Goal: Task Accomplishment & Management: Use online tool/utility

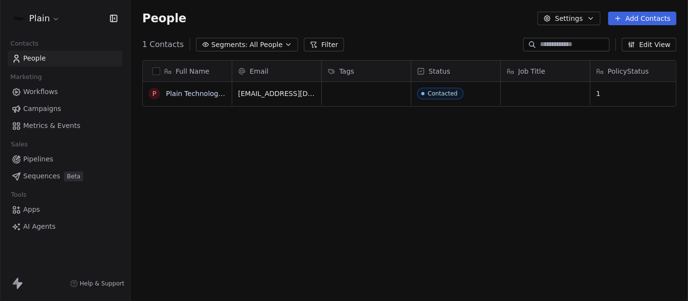
scroll to position [257, 549]
click at [468, 88] on span "Contacted" at bounding box center [447, 94] width 59 height 12
click at [460, 90] on span "Contacted" at bounding box center [441, 94] width 46 height 12
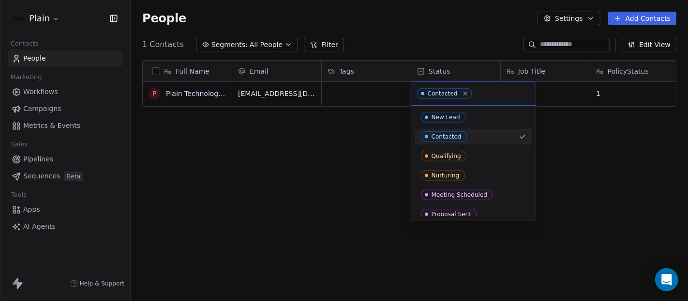
click at [462, 93] on icon at bounding box center [465, 93] width 6 height 6
click at [333, 155] on html "Plain Contacts People Marketing Workflows Campaigns Metrics & Events Sales Pipe…" at bounding box center [344, 150] width 688 height 301
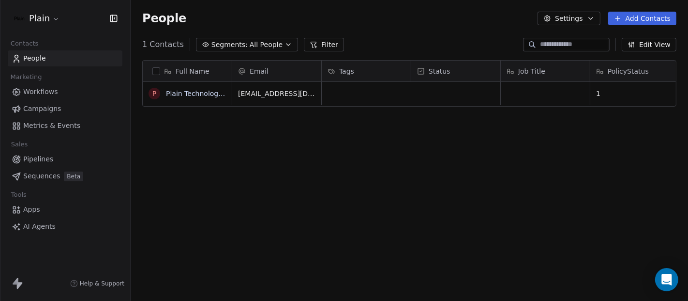
click at [407, 198] on div "Full Name P Plain Technologies ApS Email Tags Status Job Title PolicyStatus hel…" at bounding box center [410, 184] width 558 height 264
click at [274, 209] on div "Full Name P Plain Technologies ApS Email Tags Status Job Title PolicyStatus hel…" at bounding box center [410, 184] width 558 height 264
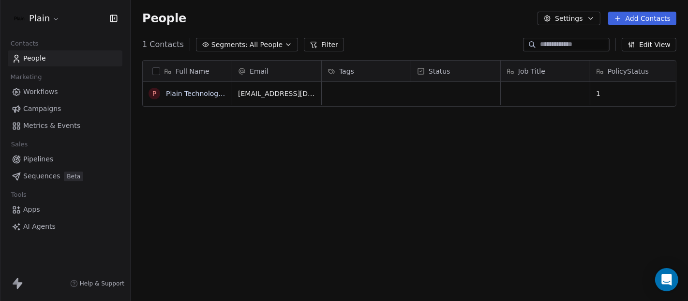
scroll to position [257, 549]
click at [37, 92] on span "Workflows" at bounding box center [40, 92] width 35 height 10
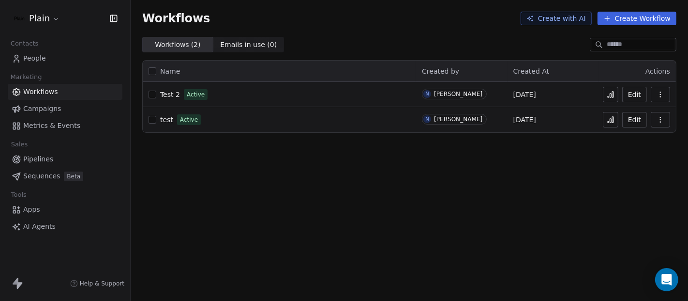
click at [165, 95] on span "Test 2" at bounding box center [170, 95] width 20 height 8
click at [665, 115] on button "button" at bounding box center [660, 119] width 19 height 15
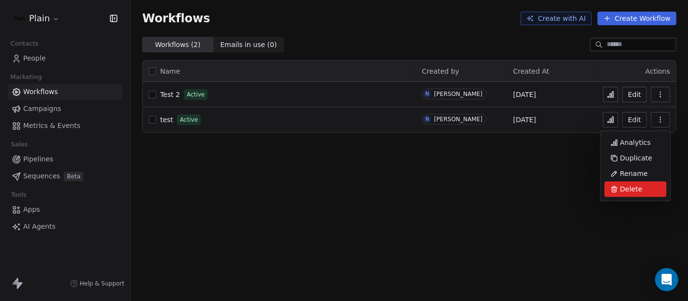
click at [623, 186] on span "Delete" at bounding box center [631, 189] width 22 height 10
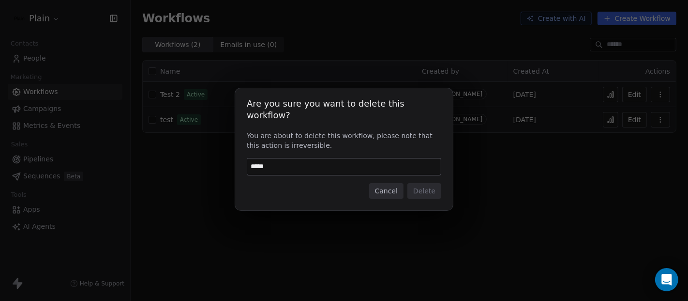
type input "******"
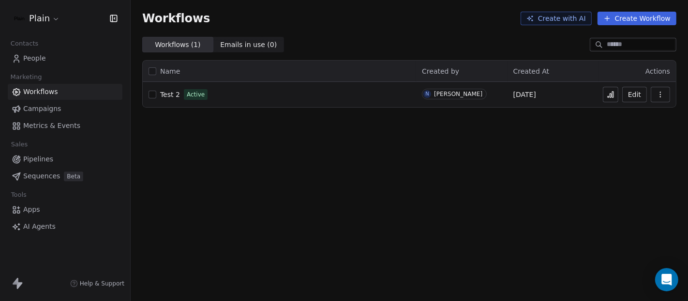
click at [49, 58] on link "People" at bounding box center [65, 58] width 115 height 16
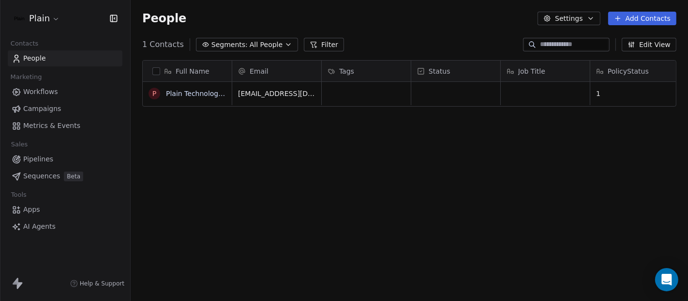
scroll to position [257, 549]
click at [416, 158] on div "Full Name P Plain Technologies ApS Email Tags Status Job Title PolicyStatus hel…" at bounding box center [410, 184] width 558 height 264
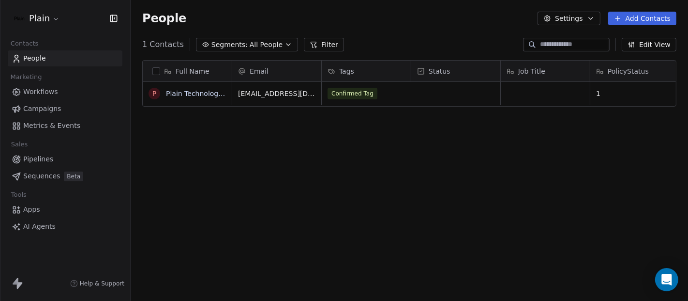
click at [416, 158] on div "Full Name P Plain Technologies ApS Email Tags Status Job Title PolicyStatus hel…" at bounding box center [410, 184] width 558 height 264
click at [416, 158] on div "Full Name P Plain Technologies ApS Email Tags Status Job Title PolicyStatus [EM…" at bounding box center [410, 184] width 558 height 264
drag, startPoint x: 416, startPoint y: 158, endPoint x: 445, endPoint y: 160, distance: 29.6
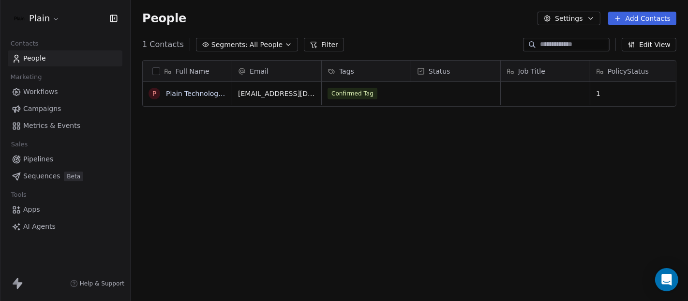
click at [445, 160] on div "Full Name P Plain Technologies ApS Email Tags Status Job Title PolicyStatus hel…" at bounding box center [410, 184] width 558 height 264
click at [48, 57] on link "People" at bounding box center [65, 58] width 115 height 16
click at [38, 93] on span "Workflows" at bounding box center [40, 92] width 35 height 10
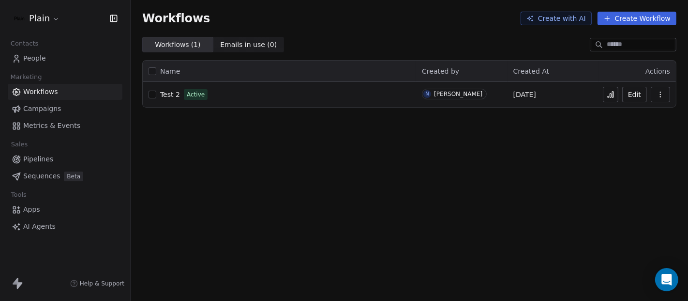
click at [168, 94] on span "Test 2" at bounding box center [170, 95] width 20 height 8
click at [164, 95] on span "Test 2" at bounding box center [170, 95] width 20 height 8
click at [38, 63] on link "People" at bounding box center [65, 58] width 115 height 16
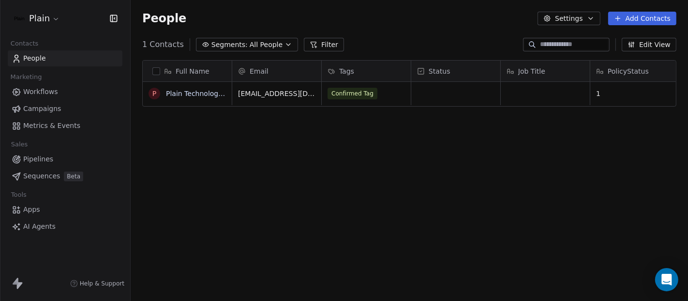
scroll to position [257, 549]
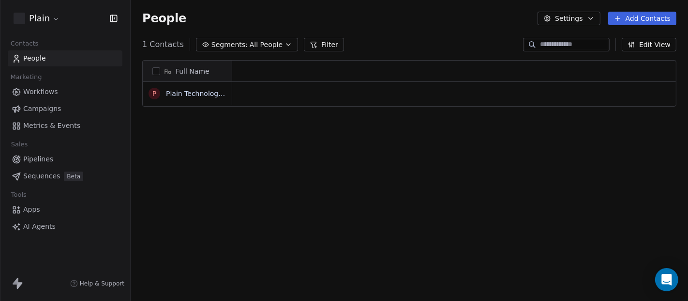
scroll to position [257, 549]
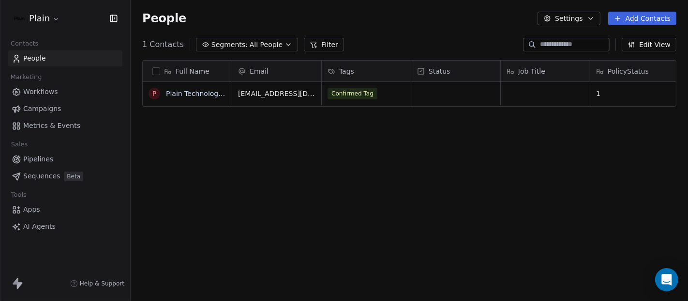
scroll to position [257, 549]
click at [606, 126] on div "Full Name P Plain Technologies ApS Email Tags Status Job Title PolicyStatus [EM…" at bounding box center [410, 184] width 558 height 264
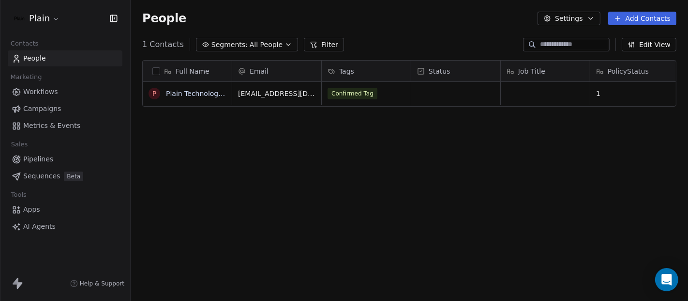
scroll to position [257, 549]
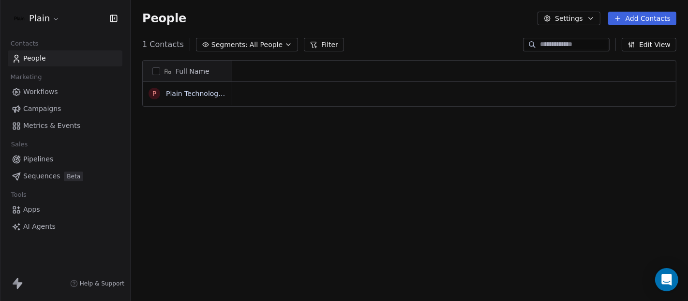
scroll to position [257, 549]
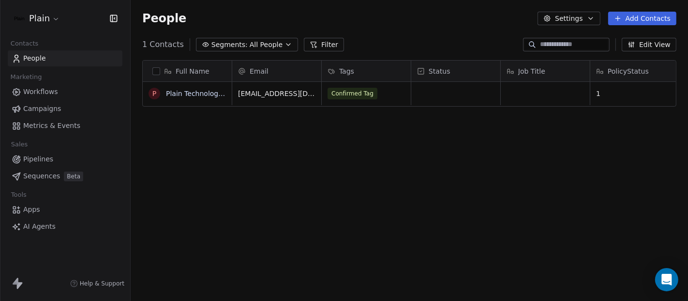
scroll to position [257, 549]
click at [61, 90] on link "Workflows" at bounding box center [65, 92] width 115 height 16
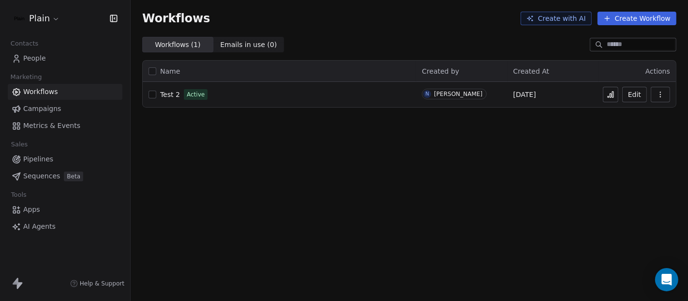
click at [168, 94] on span "Test 2" at bounding box center [170, 95] width 20 height 8
click at [43, 59] on span "People" at bounding box center [34, 58] width 23 height 10
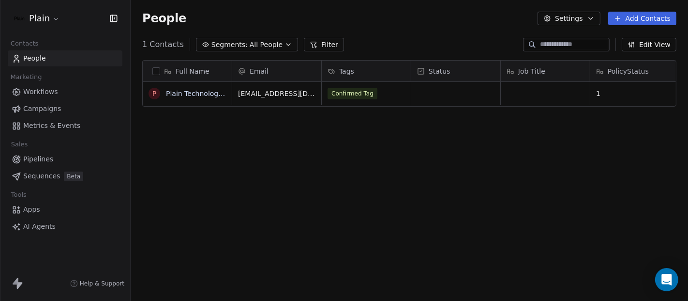
scroll to position [257, 549]
click at [364, 150] on div "Full Name P Plain Technologies ApS Email Tags Status Job Title PolicyStatus [EM…" at bounding box center [410, 184] width 558 height 264
click at [364, 150] on div "Full Name P Plain Technologies ApS Email Tags Status Job Title PolicyStatus hel…" at bounding box center [410, 184] width 558 height 264
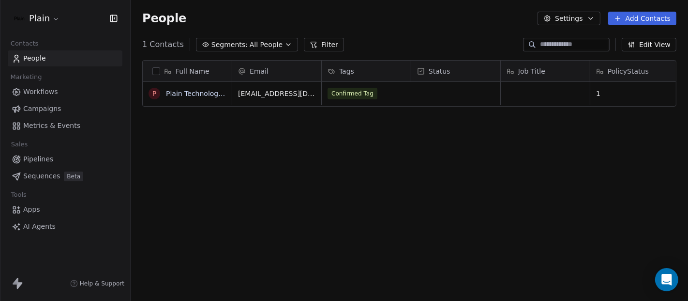
click at [364, 150] on div "Full Name P Plain Technologies ApS Email Tags Status Job Title PolicyStatus hel…" at bounding box center [410, 184] width 558 height 264
click at [42, 62] on span "People" at bounding box center [34, 58] width 23 height 10
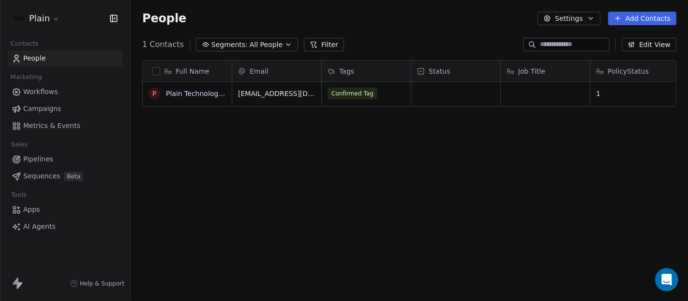
click at [633, 69] on span "PolicyStatus" at bounding box center [628, 71] width 41 height 10
click at [572, 152] on html "Plain Contacts People Marketing Workflows Campaigns Metrics & Events Sales Pipe…" at bounding box center [344, 150] width 688 height 301
click at [570, 152] on div "Full Name P Plain Technologies ApS Email Tags Status Job Title PolicyStatus [EM…" at bounding box center [410, 184] width 558 height 264
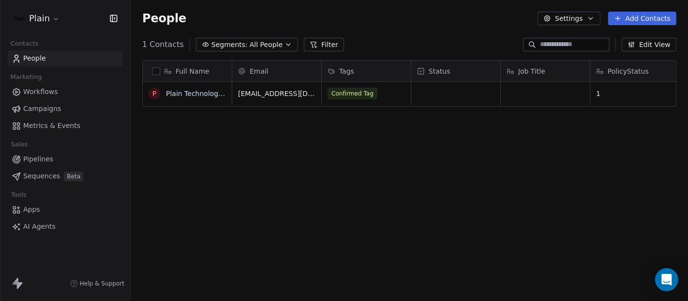
scroll to position [257, 549]
click at [618, 69] on span "PolicyStatus" at bounding box center [628, 71] width 41 height 10
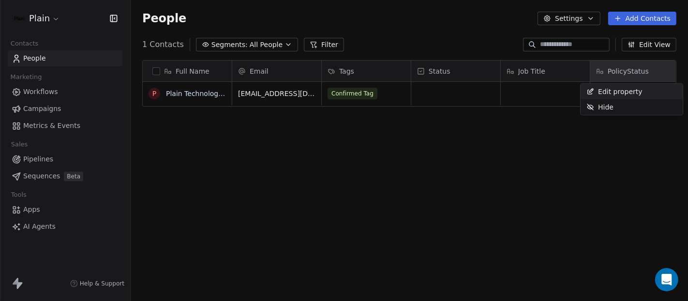
click at [612, 89] on span "Edit property" at bounding box center [620, 92] width 45 height 10
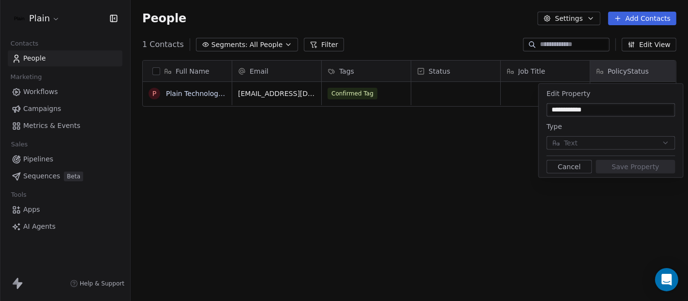
click at [498, 148] on html "**********" at bounding box center [344, 150] width 688 height 301
click at [568, 168] on button "Cancel" at bounding box center [570, 167] width 46 height 14
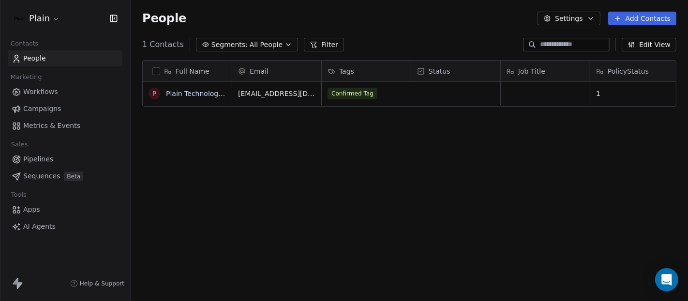
scroll to position [257, 549]
click at [31, 94] on span "Workflows" at bounding box center [40, 92] width 35 height 10
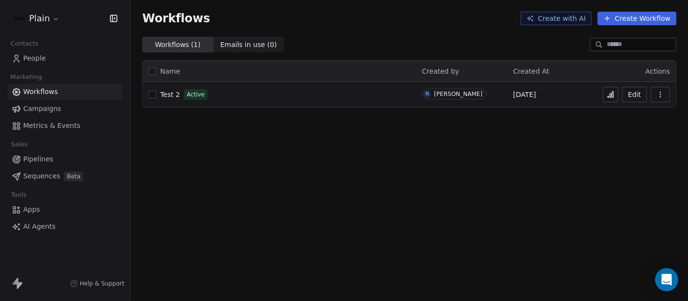
click at [173, 96] on span "Test 2" at bounding box center [170, 95] width 20 height 8
click at [36, 61] on span "People" at bounding box center [34, 58] width 23 height 10
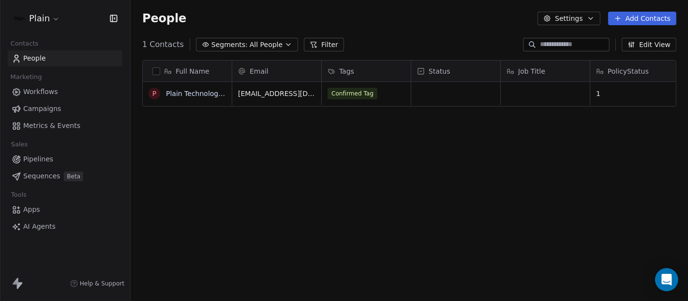
scroll to position [257, 549]
click at [376, 94] on div "Confirmed Tag" at bounding box center [357, 94] width 59 height 12
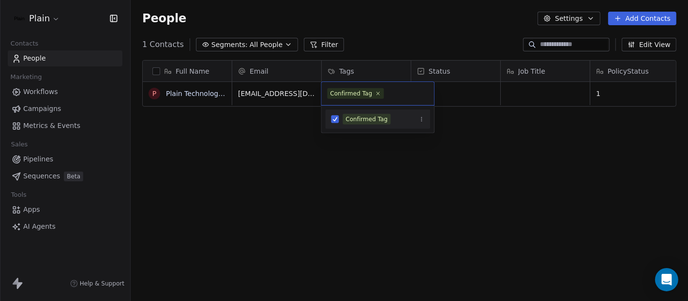
click at [375, 94] on icon at bounding box center [378, 94] width 6 height 6
click at [358, 187] on html "Plain Contacts People Marketing Workflows Campaigns Metrics & Events Sales Pipe…" at bounding box center [344, 150] width 688 height 301
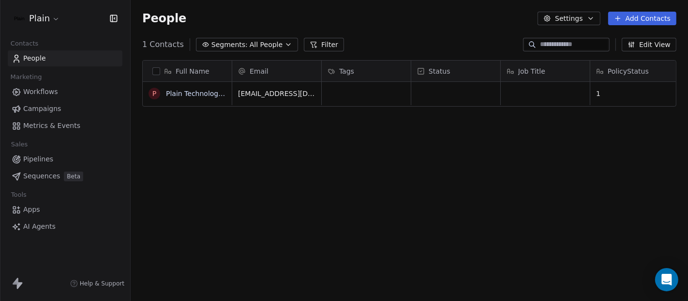
click at [52, 91] on span "Workflows" at bounding box center [40, 92] width 35 height 10
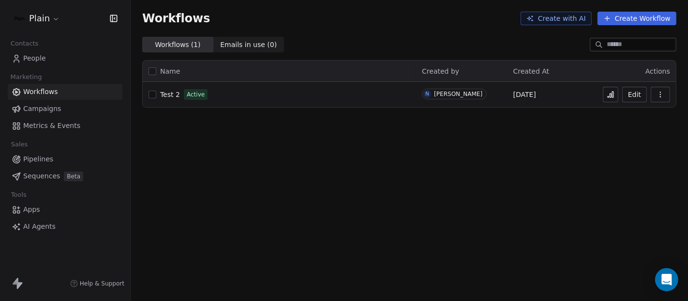
click at [171, 94] on span "Test 2" at bounding box center [170, 95] width 20 height 8
click at [38, 59] on span "People" at bounding box center [34, 58] width 23 height 10
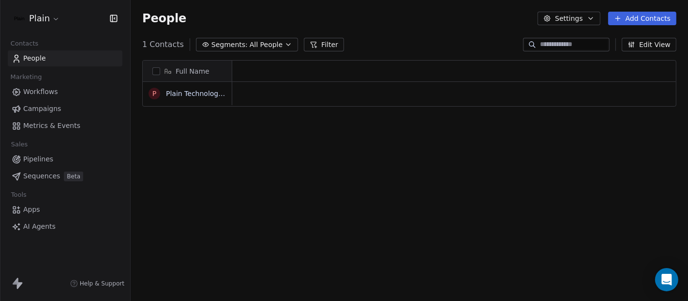
scroll to position [257, 549]
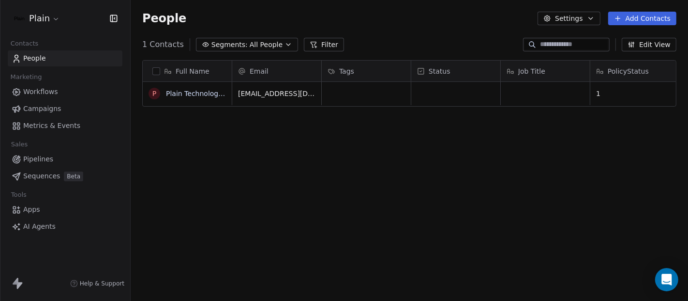
scroll to position [257, 549]
click at [39, 90] on span "Workflows" at bounding box center [40, 92] width 35 height 10
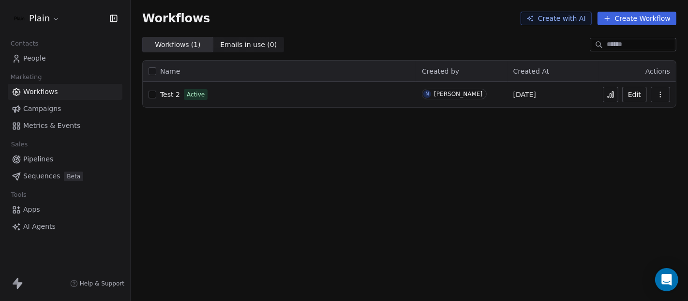
click at [43, 53] on span "People" at bounding box center [34, 58] width 23 height 10
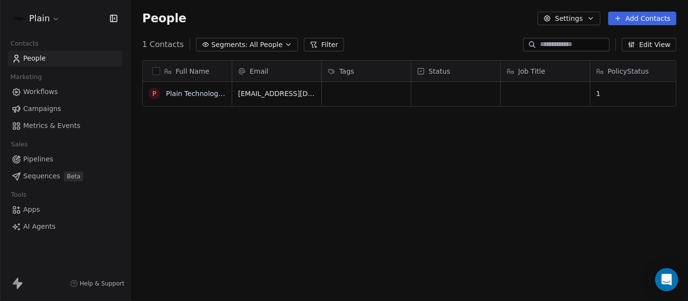
scroll to position [257, 549]
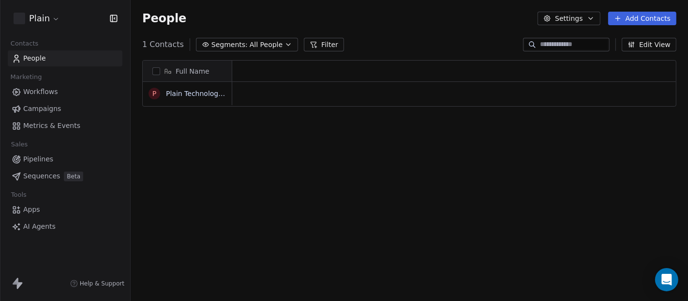
scroll to position [257, 549]
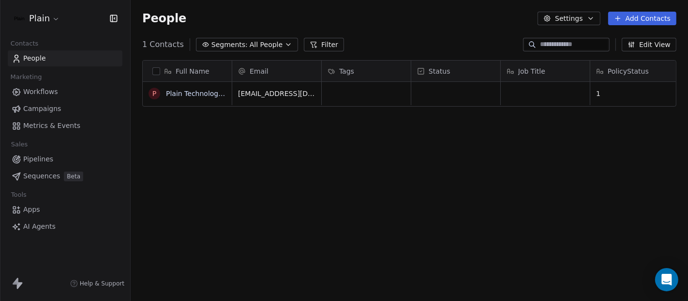
scroll to position [257, 549]
click at [65, 60] on link "People" at bounding box center [65, 58] width 115 height 16
click at [38, 88] on span "Workflows" at bounding box center [40, 92] width 35 height 10
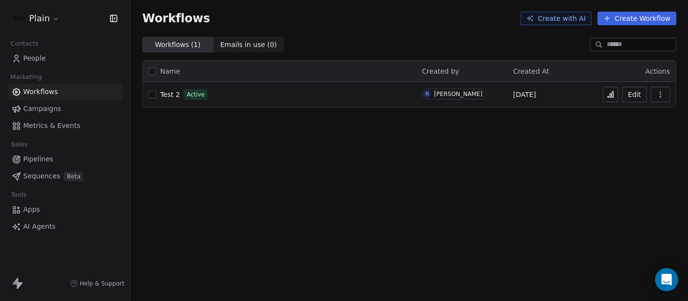
click at [168, 95] on span "Test 2" at bounding box center [170, 95] width 20 height 8
click at [171, 93] on span "Test 2" at bounding box center [170, 95] width 20 height 8
click at [25, 59] on span "People" at bounding box center [34, 58] width 23 height 10
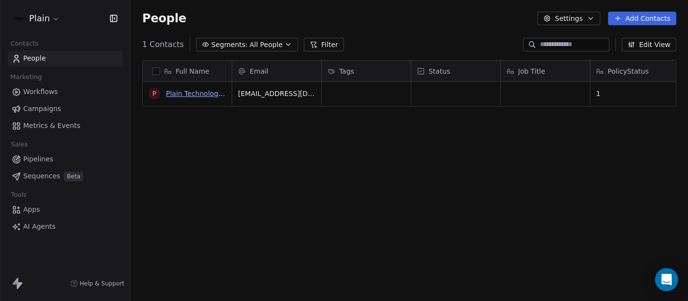
scroll to position [257, 549]
click at [39, 99] on link "Workflows" at bounding box center [65, 92] width 115 height 16
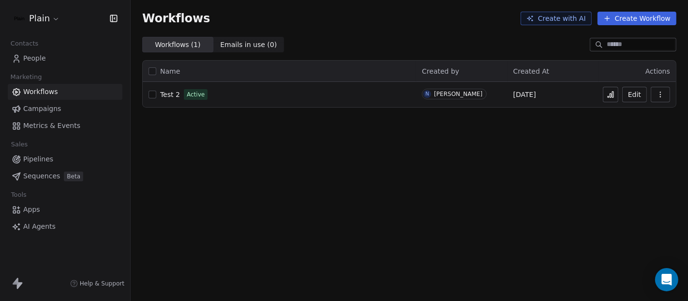
click at [56, 124] on span "Metrics & Events" at bounding box center [51, 126] width 57 height 10
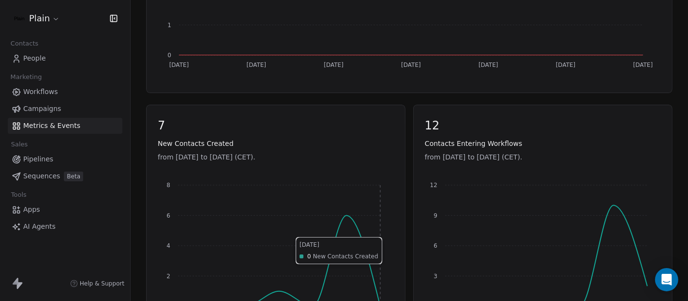
scroll to position [320, 0]
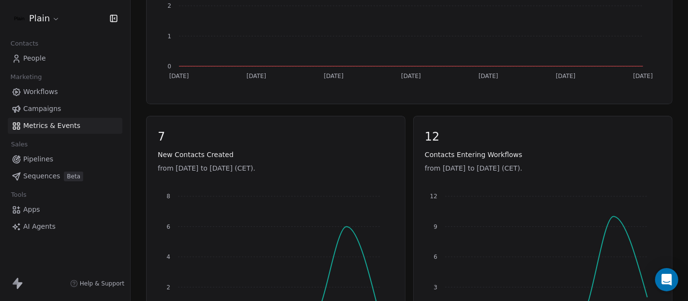
click at [48, 61] on link "People" at bounding box center [65, 58] width 115 height 16
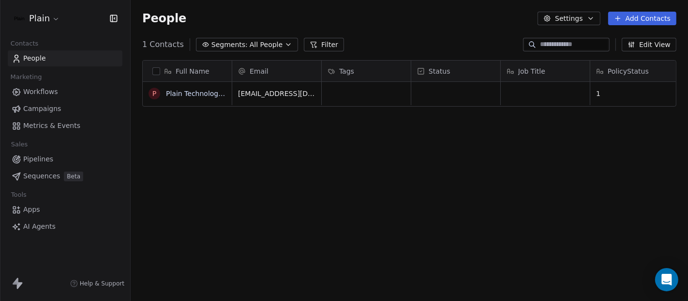
scroll to position [257, 549]
click at [37, 91] on span "Workflows" at bounding box center [40, 92] width 35 height 10
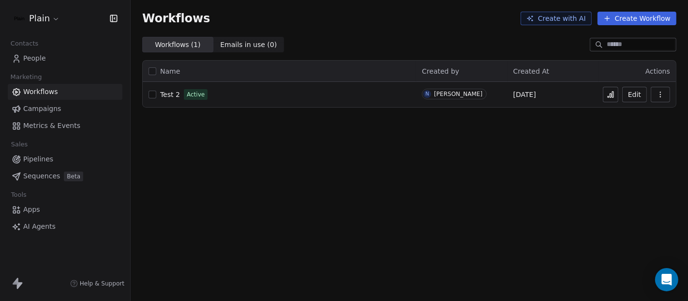
click at [175, 95] on span "Test 2" at bounding box center [170, 95] width 20 height 8
click at [36, 64] on link "People" at bounding box center [65, 58] width 115 height 16
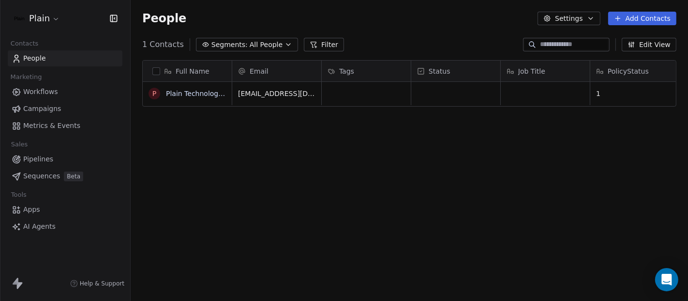
scroll to position [257, 549]
click at [38, 87] on span "Workflows" at bounding box center [40, 92] width 35 height 10
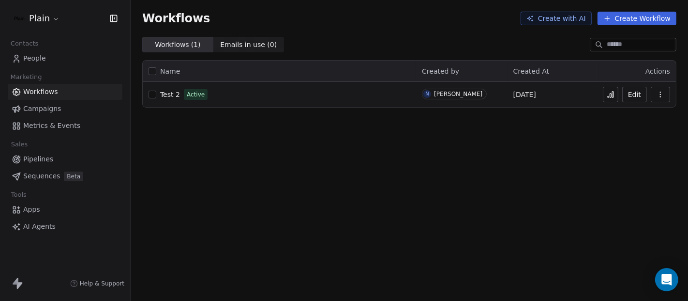
click at [171, 97] on span "Test 2" at bounding box center [170, 95] width 20 height 8
click at [34, 58] on span "People" at bounding box center [34, 58] width 23 height 10
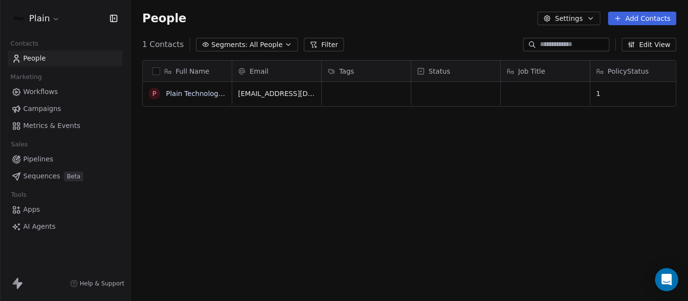
scroll to position [257, 549]
click at [48, 92] on span "Workflows" at bounding box center [40, 92] width 35 height 10
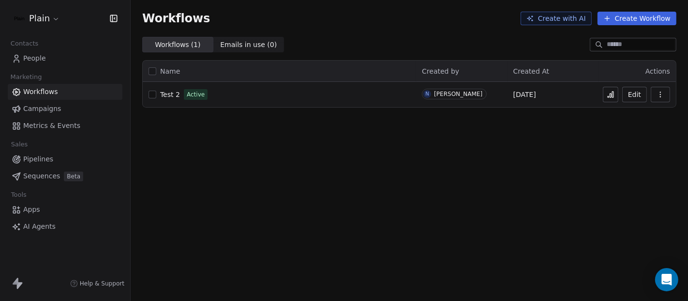
click at [57, 59] on link "People" at bounding box center [65, 58] width 115 height 16
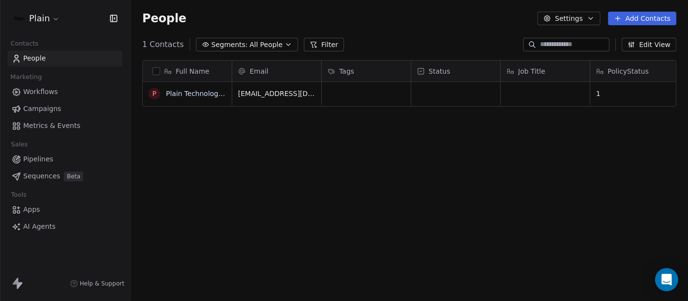
scroll to position [257, 549]
click at [35, 91] on span "Workflows" at bounding box center [40, 92] width 35 height 10
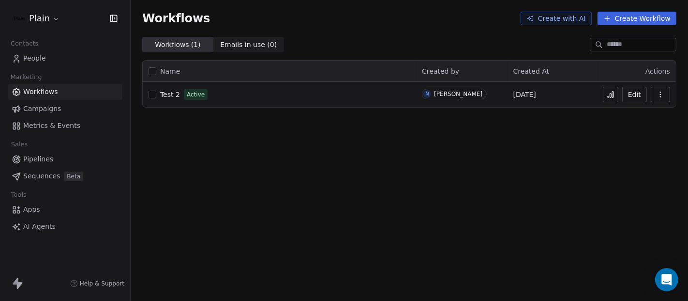
click at [169, 94] on span "Test 2" at bounding box center [170, 95] width 20 height 8
click at [35, 61] on span "People" at bounding box center [34, 58] width 23 height 10
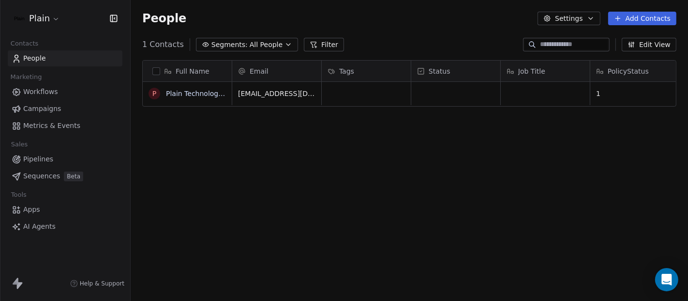
scroll to position [257, 549]
click at [56, 88] on span "Workflows" at bounding box center [40, 92] width 35 height 10
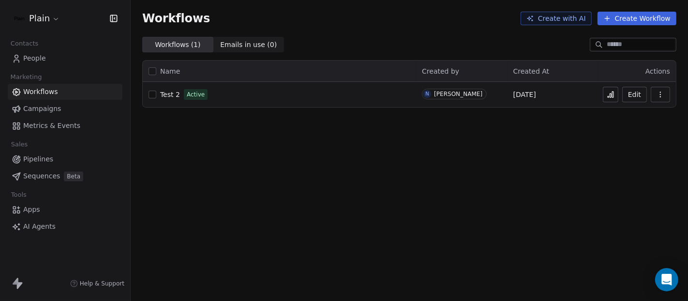
click at [177, 96] on span "Test 2" at bounding box center [170, 95] width 20 height 8
click at [27, 60] on span "People" at bounding box center [34, 58] width 23 height 10
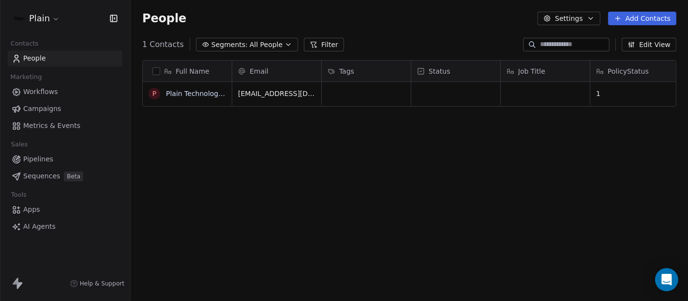
scroll to position [257, 549]
click at [653, 148] on div "Full Name P Plain Technologies ApS Email Tags Status Job Title PolicyStatus hel…" at bounding box center [410, 184] width 558 height 264
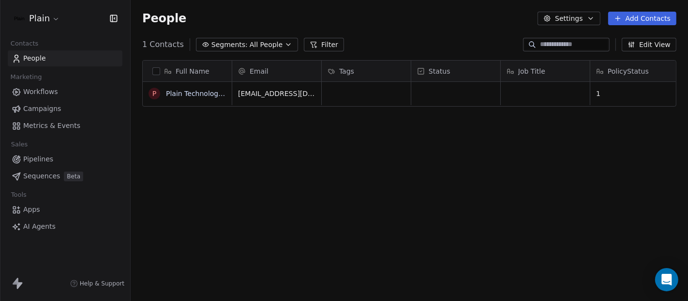
scroll to position [257, 549]
click at [54, 85] on link "Workflows" at bounding box center [65, 92] width 115 height 16
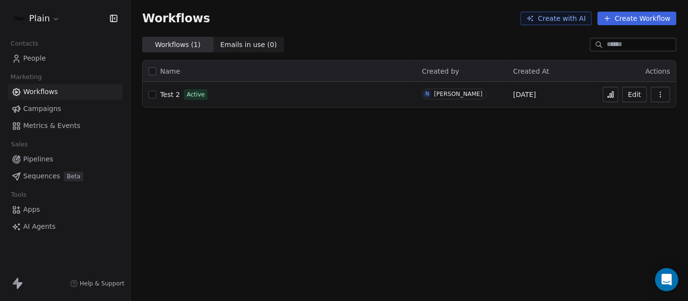
click at [606, 93] on button at bounding box center [610, 94] width 15 height 15
click at [36, 61] on span "People" at bounding box center [34, 58] width 23 height 10
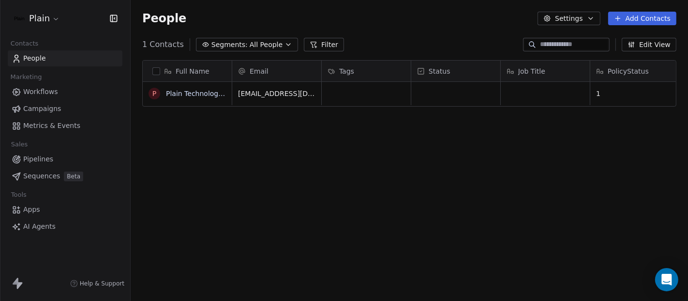
scroll to position [257, 549]
click at [42, 89] on span "Workflows" at bounding box center [40, 92] width 35 height 10
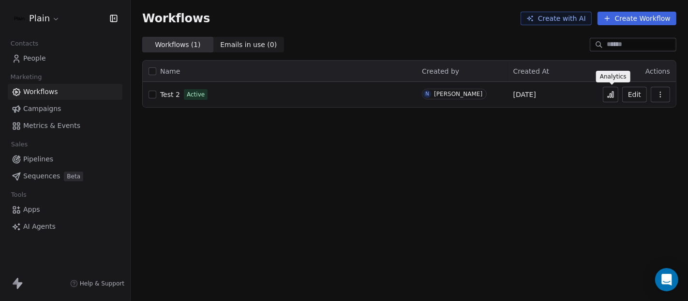
click at [611, 91] on icon at bounding box center [611, 95] width 8 height 8
click at [30, 61] on span "People" at bounding box center [34, 58] width 23 height 10
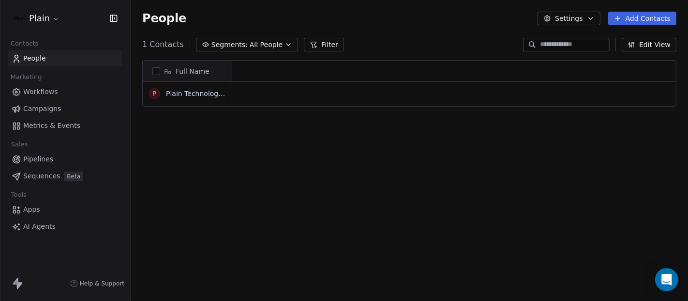
scroll to position [257, 549]
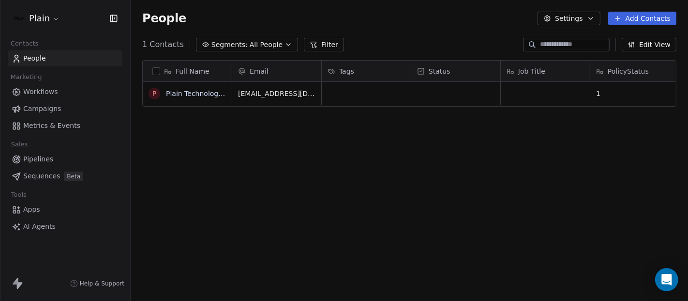
click at [357, 68] on div "Tags" at bounding box center [366, 71] width 76 height 10
click at [357, 68] on html "Plain Contacts People Marketing Workflows Campaigns Metrics & Events Sales Pipe…" at bounding box center [344, 150] width 688 height 301
click at [343, 95] on div "grid" at bounding box center [366, 93] width 89 height 23
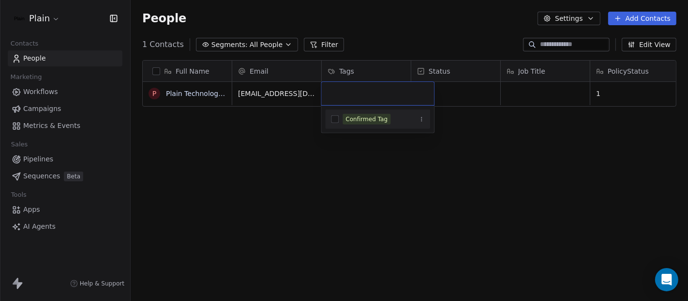
click at [343, 95] on input "text" at bounding box center [377, 93] width 101 height 11
click at [270, 174] on html "Plain Contacts People Marketing Workflows Campaigns Metrics & Events Sales Pipe…" at bounding box center [344, 150] width 688 height 301
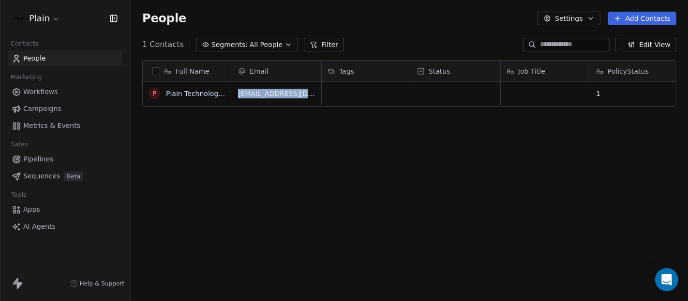
click at [270, 174] on div "Full Name P Plain Technologies ApS Email Tags Status Job Title PolicyStatus hel…" at bounding box center [410, 184] width 558 height 264
click at [51, 97] on link "Workflows" at bounding box center [65, 92] width 115 height 16
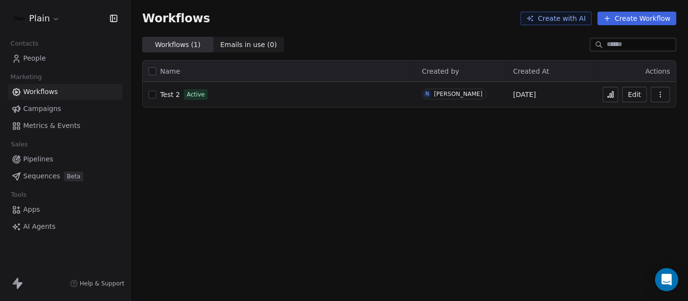
click at [168, 94] on span "Test 2" at bounding box center [170, 95] width 20 height 8
click at [34, 64] on link "People" at bounding box center [65, 58] width 115 height 16
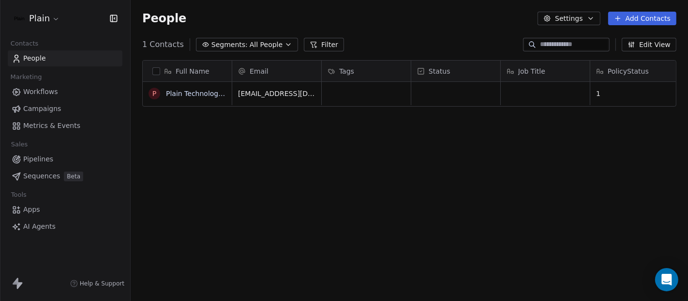
scroll to position [257, 549]
click at [55, 91] on span "Workflows" at bounding box center [40, 92] width 35 height 10
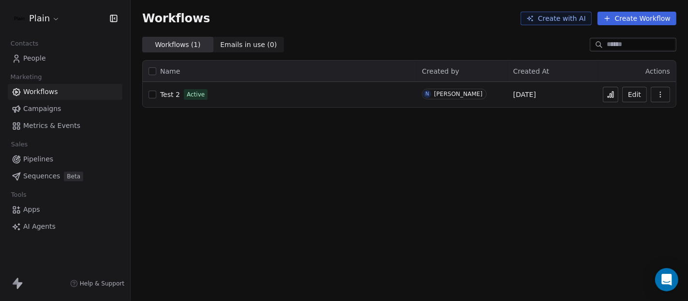
click at [173, 95] on span "Test 2" at bounding box center [170, 95] width 20 height 8
click at [618, 94] on button at bounding box center [610, 94] width 15 height 15
click at [31, 60] on span "People" at bounding box center [34, 58] width 23 height 10
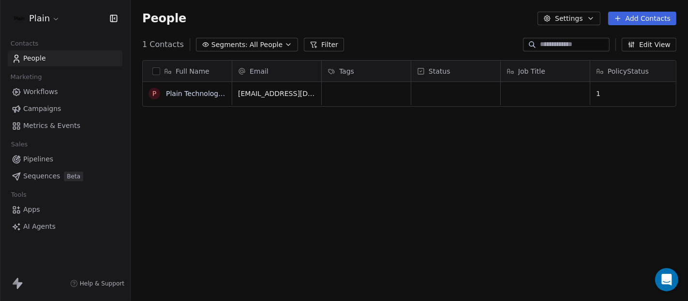
scroll to position [257, 549]
click at [60, 90] on link "Workflows" at bounding box center [65, 92] width 115 height 16
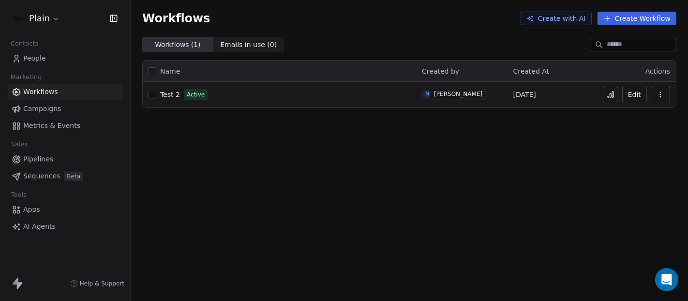
click at [53, 67] on div "Contacts People Marketing Workflows Campaigns Metrics & Events Sales Pipelines …" at bounding box center [65, 136] width 130 height 198
click at [53, 64] on link "People" at bounding box center [65, 58] width 115 height 16
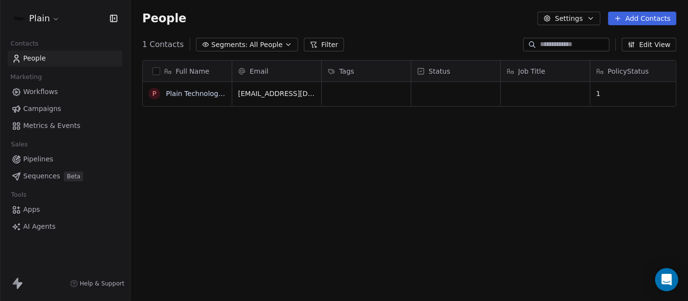
scroll to position [257, 549]
click at [33, 88] on span "Workflows" at bounding box center [40, 92] width 35 height 10
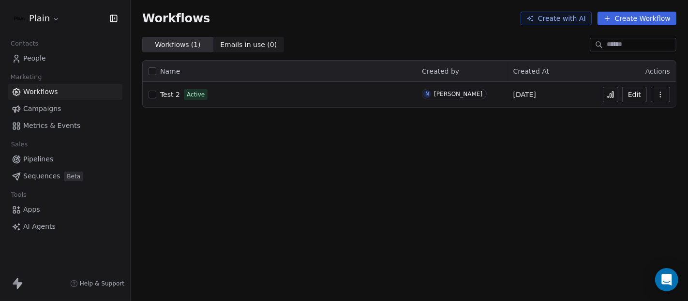
click at [613, 93] on icon at bounding box center [612, 94] width 1 height 6
click at [43, 61] on span "People" at bounding box center [34, 58] width 23 height 10
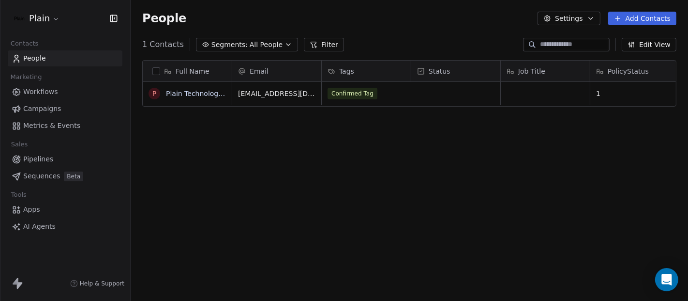
scroll to position [257, 549]
click at [36, 88] on span "Workflows" at bounding box center [40, 92] width 35 height 10
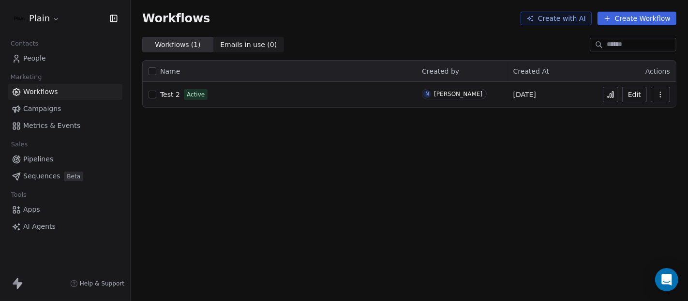
click at [50, 108] on span "Campaigns" at bounding box center [42, 109] width 38 height 10
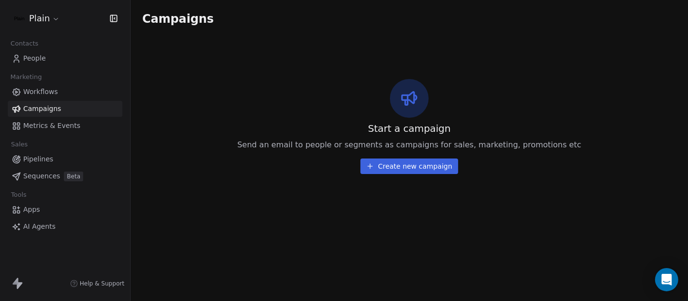
click at [40, 124] on span "Metrics & Events" at bounding box center [51, 126] width 57 height 10
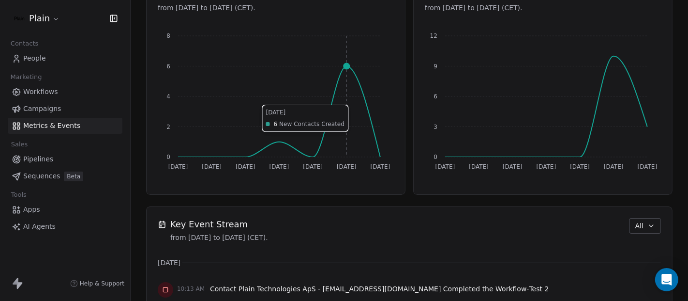
scroll to position [480, 0]
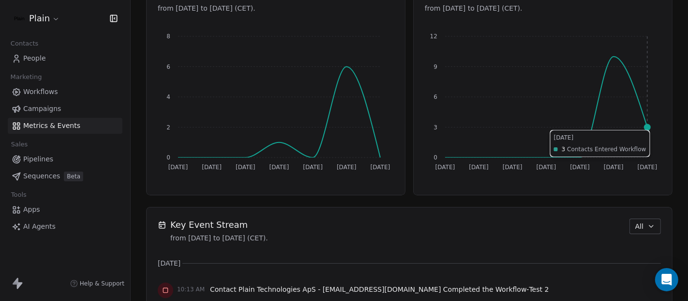
click at [645, 125] on circle at bounding box center [648, 127] width 6 height 6
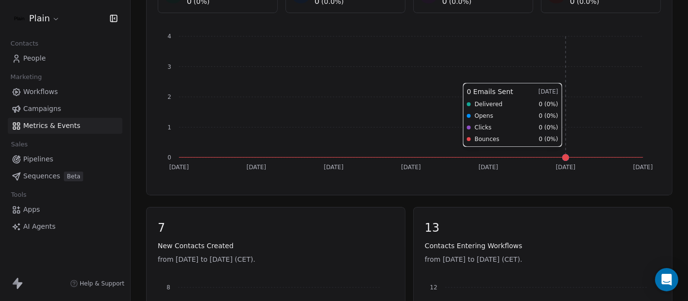
scroll to position [0, 0]
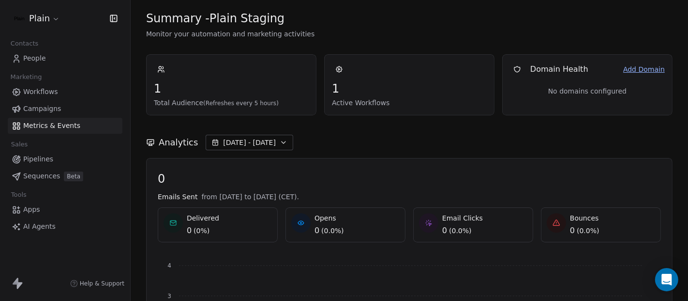
click at [32, 84] on link "Workflows" at bounding box center [65, 92] width 115 height 16
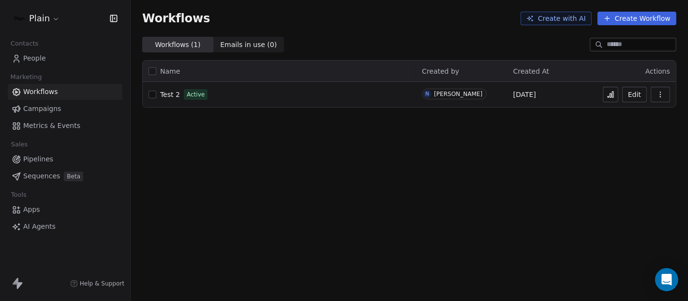
click at [618, 91] on button at bounding box center [610, 94] width 15 height 15
click at [29, 60] on span "People" at bounding box center [34, 58] width 23 height 10
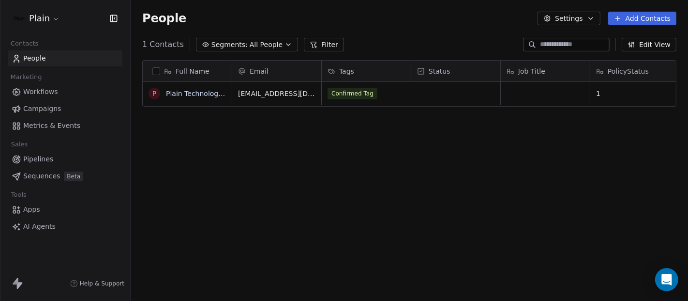
scroll to position [257, 549]
click at [376, 94] on div "Confirmed Tag" at bounding box center [357, 94] width 59 height 12
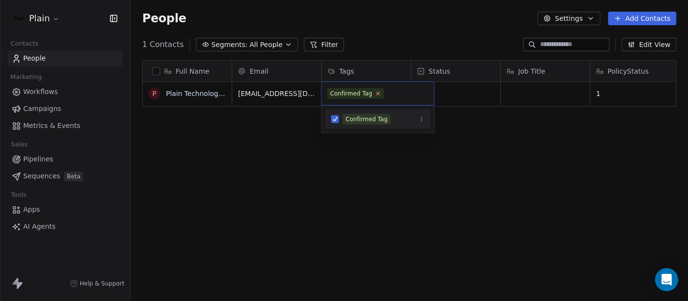
click at [377, 94] on icon at bounding box center [378, 93] width 6 height 6
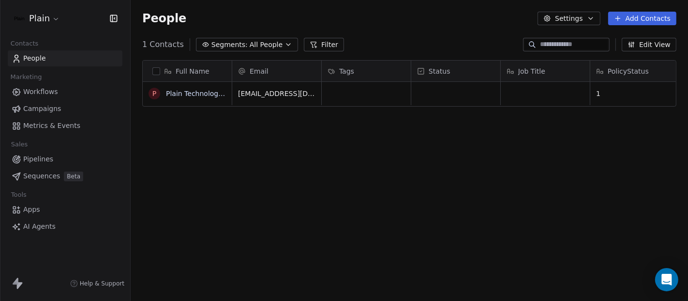
click at [305, 198] on html "Plain Contacts People Marketing Workflows Campaigns Metrics & Events Sales Pipe…" at bounding box center [344, 150] width 688 height 301
click at [33, 93] on span "Workflows" at bounding box center [40, 92] width 35 height 10
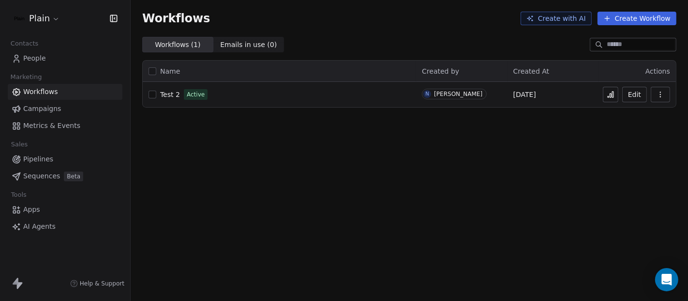
click at [633, 96] on button "Edit" at bounding box center [635, 94] width 25 height 15
click at [633, 91] on button "Edit" at bounding box center [635, 94] width 25 height 15
click at [45, 53] on link "People" at bounding box center [65, 58] width 115 height 16
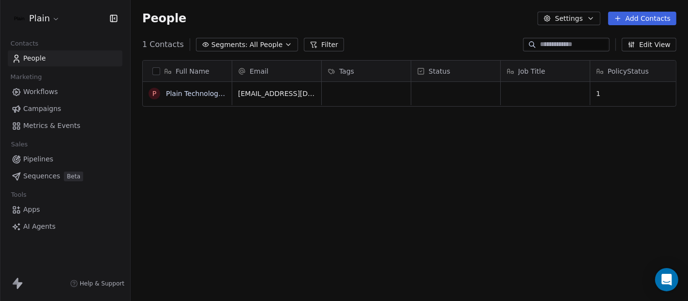
scroll to position [257, 549]
click at [24, 94] on span "Workflows" at bounding box center [40, 92] width 35 height 10
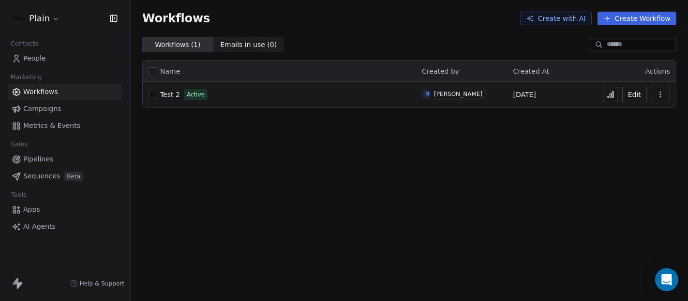
click at [39, 112] on span "Campaigns" at bounding box center [42, 109] width 38 height 10
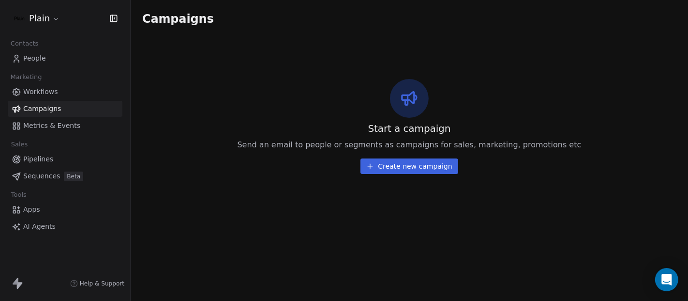
click at [38, 126] on span "Metrics & Events" at bounding box center [51, 126] width 57 height 10
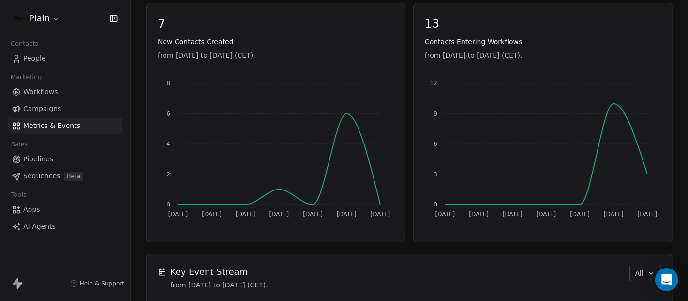
scroll to position [432, 0]
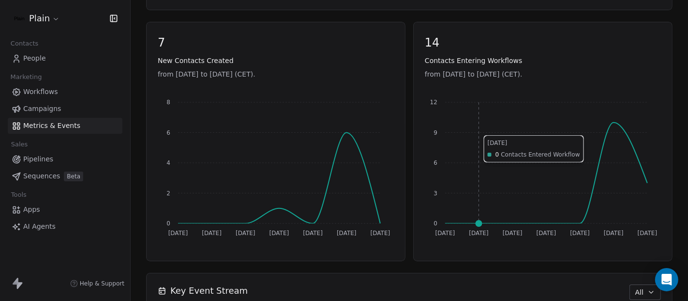
scroll to position [416, 0]
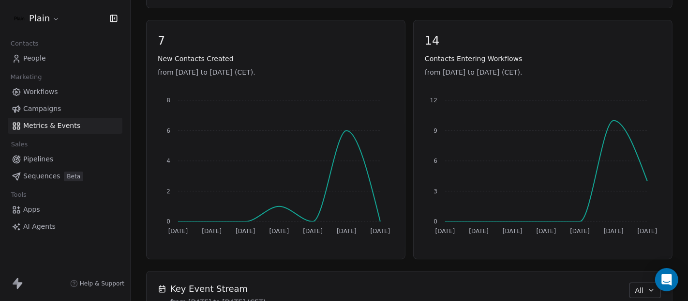
click at [51, 61] on link "People" at bounding box center [65, 58] width 115 height 16
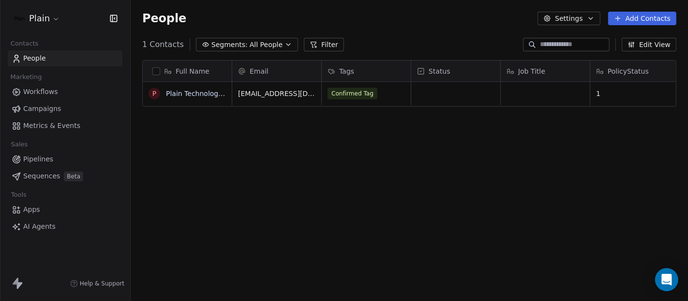
scroll to position [257, 549]
click at [48, 94] on span "Workflows" at bounding box center [40, 92] width 35 height 10
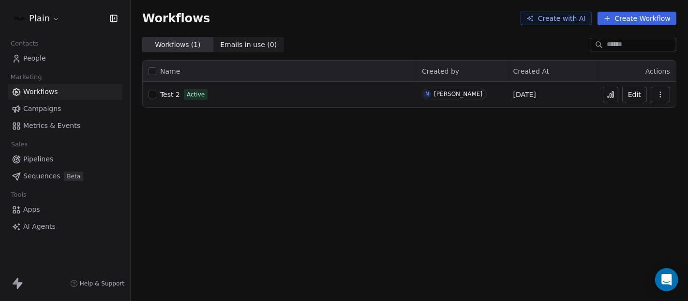
click at [607, 92] on button at bounding box center [610, 94] width 15 height 15
click at [27, 60] on span "People" at bounding box center [34, 58] width 23 height 10
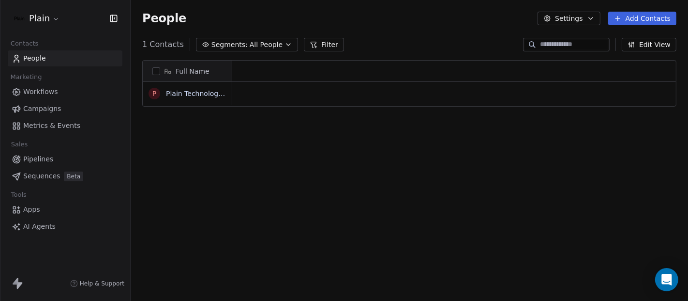
scroll to position [257, 549]
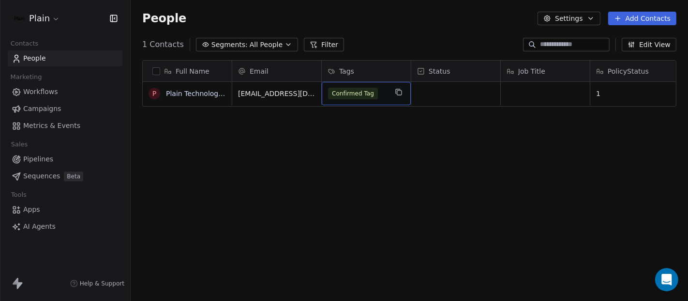
click at [373, 94] on span "Confirmed Tag" at bounding box center [353, 94] width 50 height 12
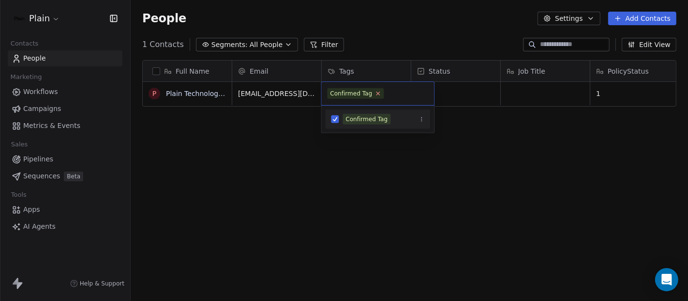
click at [375, 93] on icon at bounding box center [378, 93] width 6 height 6
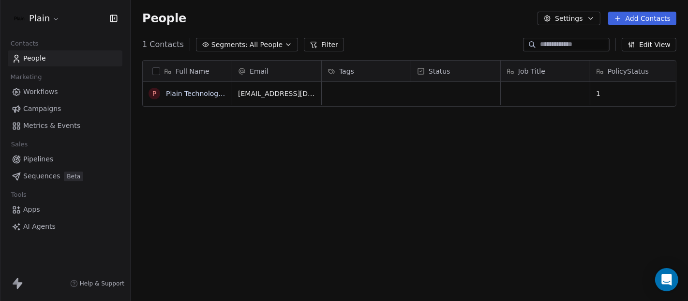
click at [347, 159] on html "Plain Contacts People Marketing Workflows Campaigns Metrics & Events Sales Pipe…" at bounding box center [344, 150] width 688 height 301
click at [347, 159] on div "Full Name P Plain Technologies ApS Email Tags Status Job Title PolicyStatus hel…" at bounding box center [410, 184] width 558 height 264
click at [51, 94] on span "Workflows" at bounding box center [40, 92] width 35 height 10
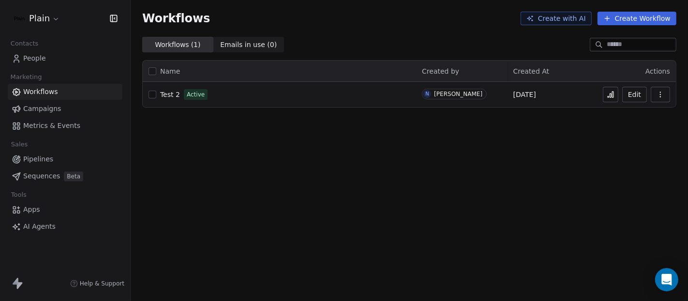
click at [39, 121] on span "Metrics & Events" at bounding box center [51, 126] width 57 height 10
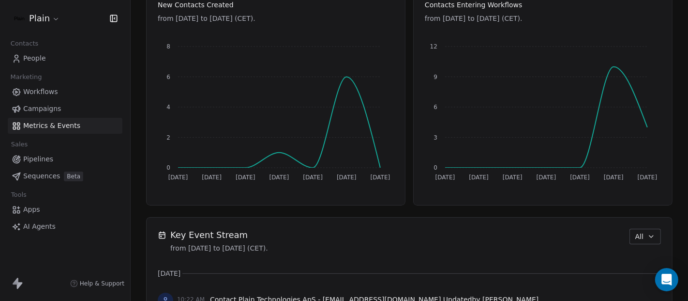
scroll to position [472, 0]
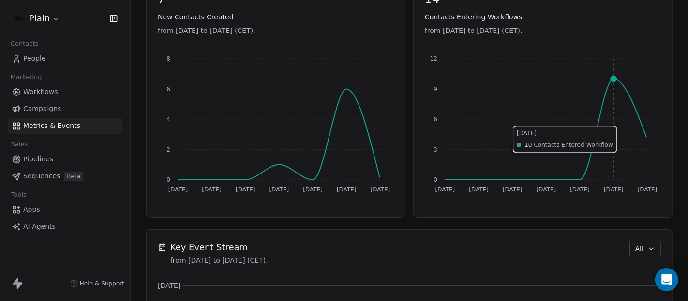
scroll to position [458, 0]
click at [43, 61] on span "People" at bounding box center [34, 58] width 23 height 10
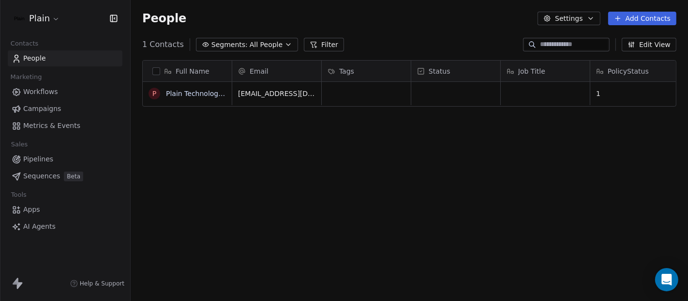
scroll to position [257, 549]
click at [46, 125] on span "Metrics & Events" at bounding box center [51, 126] width 57 height 10
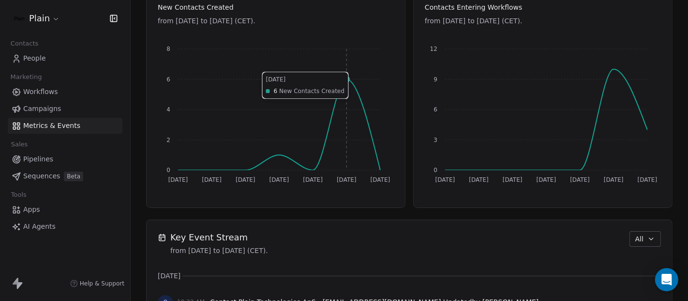
scroll to position [468, 0]
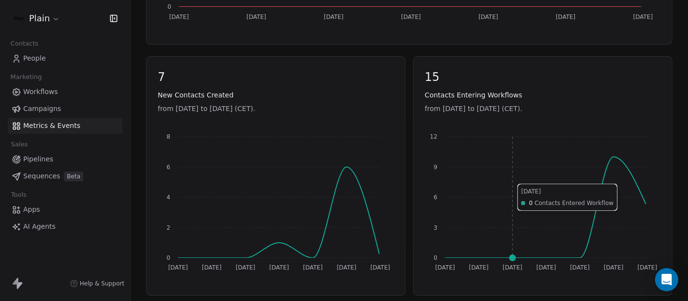
scroll to position [429, 0]
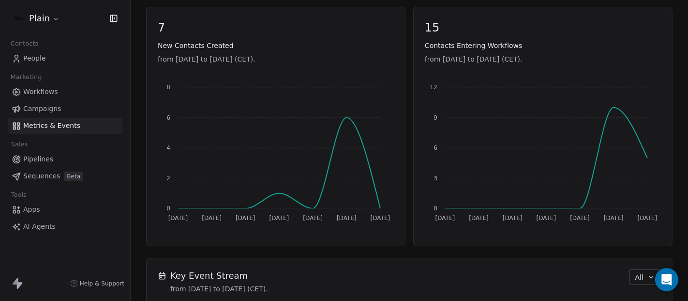
click at [61, 60] on link "People" at bounding box center [65, 58] width 115 height 16
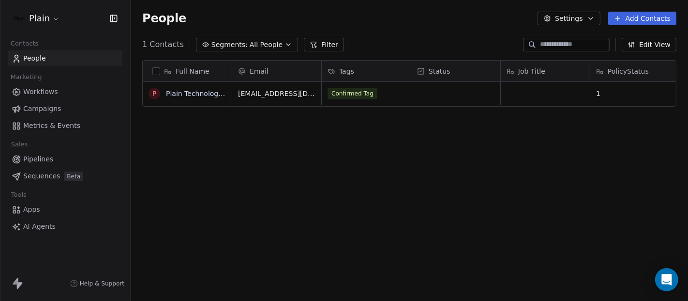
scroll to position [257, 549]
click at [39, 92] on span "Workflows" at bounding box center [40, 92] width 35 height 10
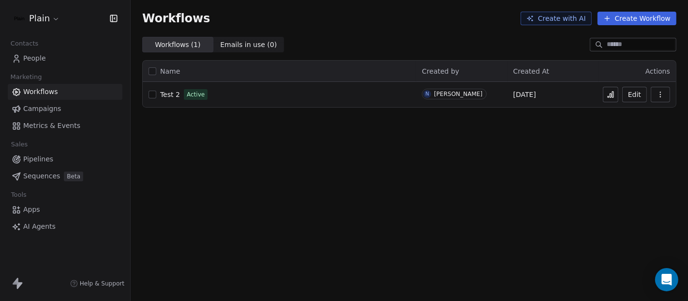
click at [28, 111] on span "Campaigns" at bounding box center [42, 109] width 38 height 10
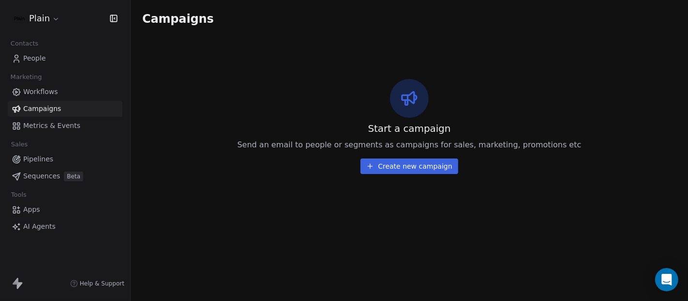
click at [28, 124] on span "Metrics & Events" at bounding box center [51, 126] width 57 height 10
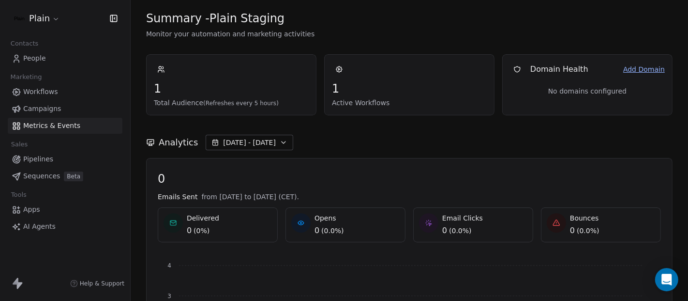
click at [30, 91] on span "Workflows" at bounding box center [40, 92] width 35 height 10
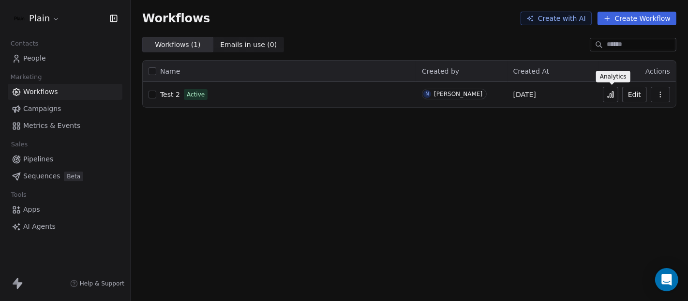
click at [610, 97] on icon at bounding box center [611, 95] width 8 height 8
click at [48, 52] on link "People" at bounding box center [65, 58] width 115 height 16
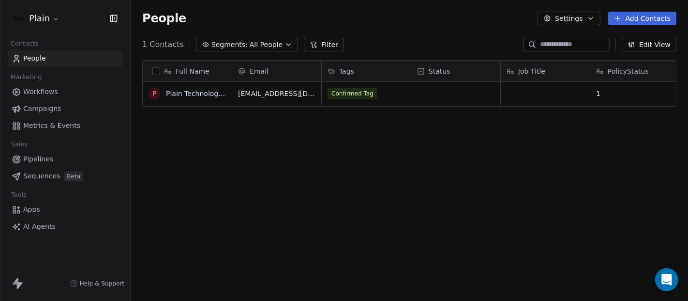
scroll to position [0, 12]
click at [504, 182] on html "Plain Contacts People Marketing Workflows Campaigns Metrics & Events Sales Pipe…" at bounding box center [344, 150] width 688 height 301
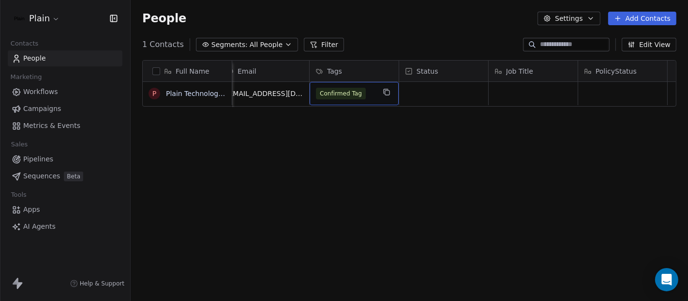
click at [370, 96] on div "Confirmed Tag" at bounding box center [345, 94] width 59 height 12
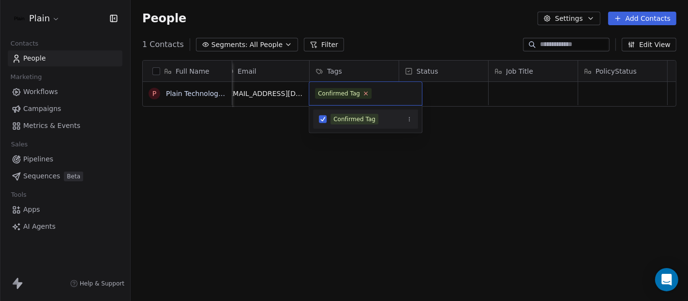
click at [366, 92] on icon at bounding box center [366, 93] width 6 height 6
click at [329, 173] on html "Plain Contacts People Marketing Workflows Campaigns Metrics & Events Sales Pipe…" at bounding box center [344, 150] width 688 height 301
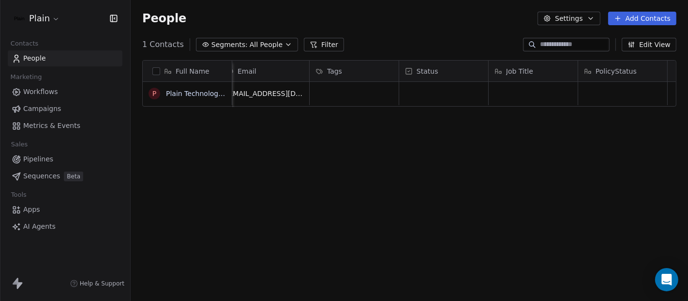
click at [25, 89] on span "Workflows" at bounding box center [40, 92] width 35 height 10
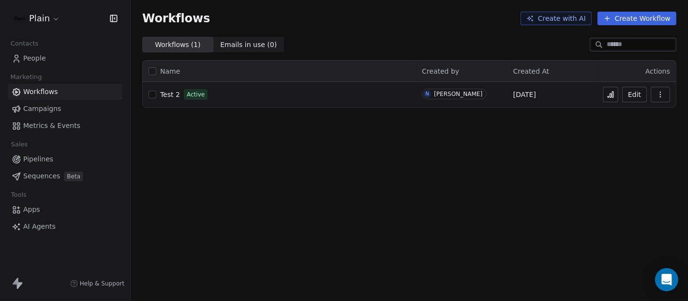
click at [166, 92] on span "Test 2" at bounding box center [170, 95] width 20 height 8
click at [50, 124] on span "Metrics & Events" at bounding box center [51, 126] width 57 height 10
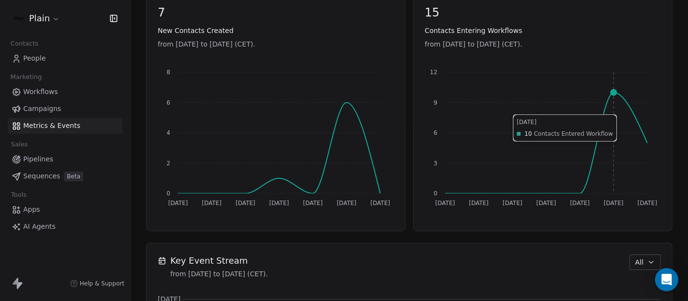
scroll to position [445, 0]
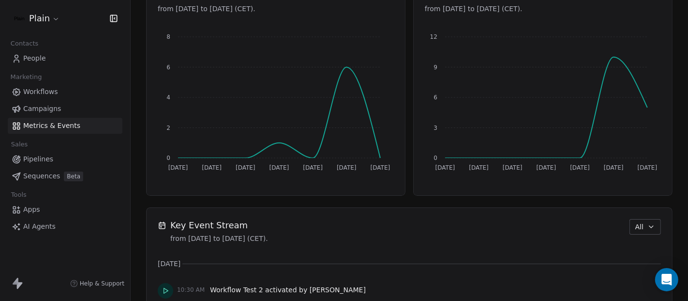
scroll to position [473, 0]
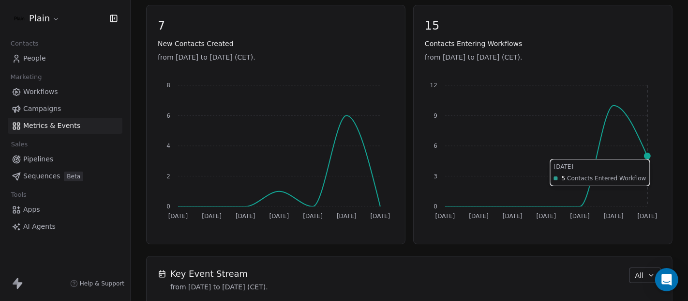
scroll to position [430, 0]
click at [47, 91] on span "Workflows" at bounding box center [40, 92] width 35 height 10
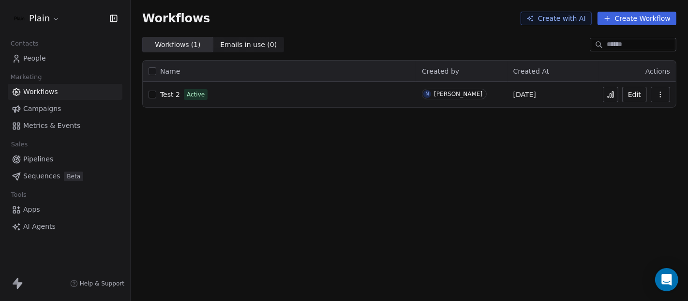
click at [610, 94] on icon at bounding box center [611, 95] width 8 height 8
click at [50, 126] on span "Metrics & Events" at bounding box center [51, 126] width 57 height 10
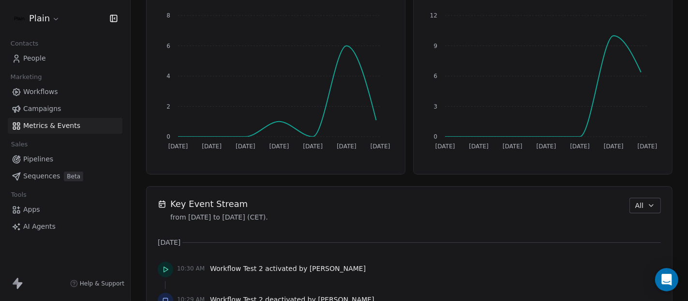
scroll to position [502, 0]
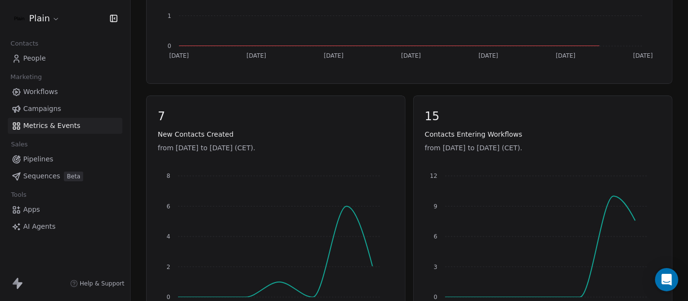
scroll to position [341, 0]
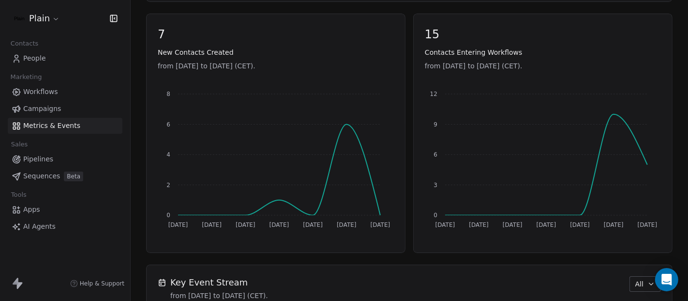
scroll to position [481, 0]
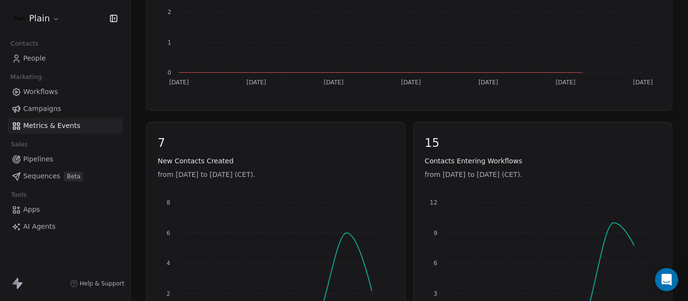
scroll to position [404, 0]
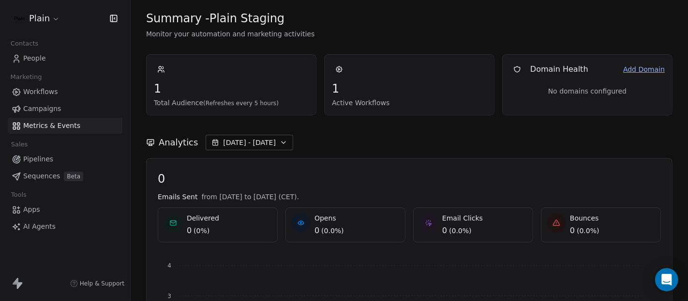
click at [63, 92] on link "Workflows" at bounding box center [65, 92] width 115 height 16
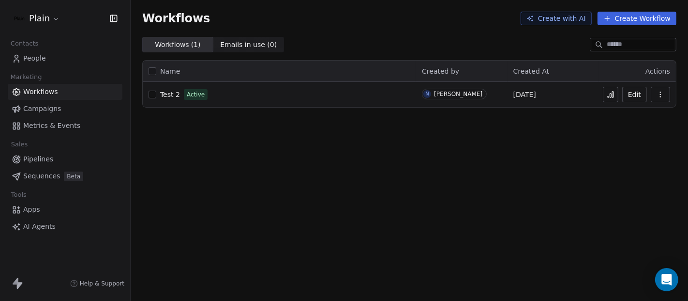
click at [613, 93] on icon at bounding box center [612, 94] width 1 height 6
click at [66, 96] on link "Workflows" at bounding box center [65, 92] width 115 height 16
click at [37, 110] on span "Campaigns" at bounding box center [42, 109] width 38 height 10
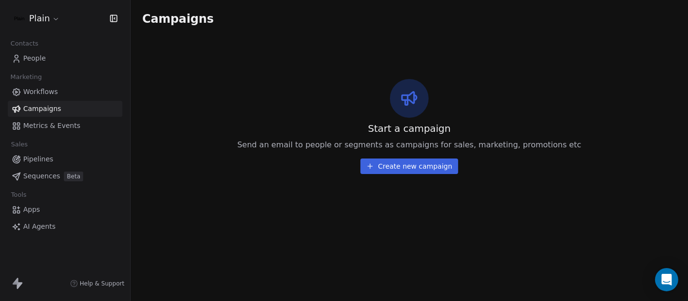
click at [68, 88] on link "Workflows" at bounding box center [65, 92] width 115 height 16
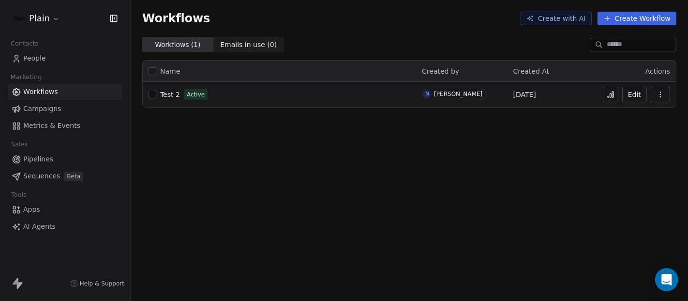
click at [37, 129] on span "Metrics & Events" at bounding box center [51, 126] width 57 height 10
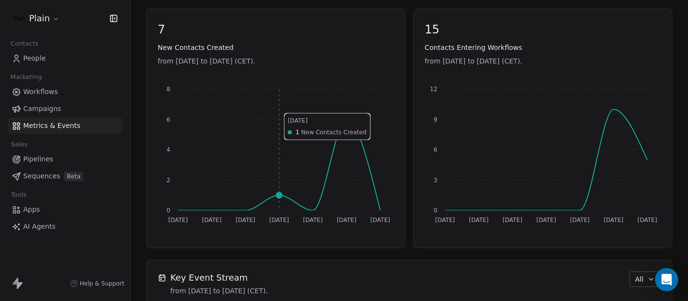
scroll to position [428, 0]
click at [33, 91] on span "Workflows" at bounding box center [40, 92] width 35 height 10
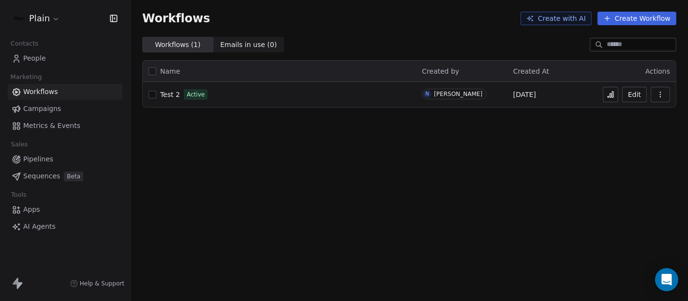
click at [635, 94] on button "Edit" at bounding box center [635, 94] width 25 height 15
click at [50, 126] on span "Metrics & Events" at bounding box center [51, 126] width 57 height 10
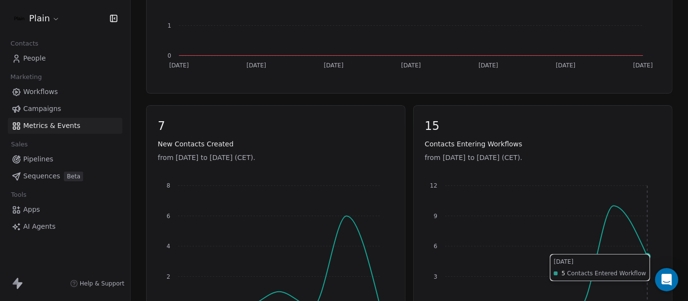
scroll to position [299, 0]
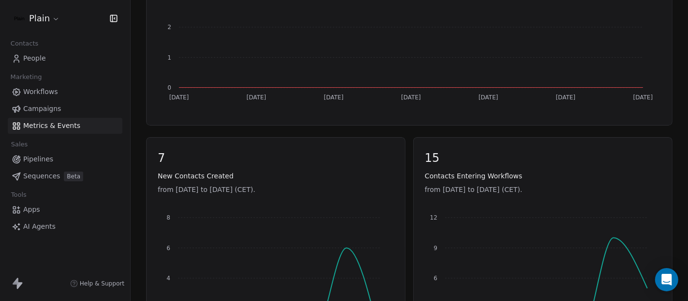
click at [57, 90] on link "Workflows" at bounding box center [65, 92] width 115 height 16
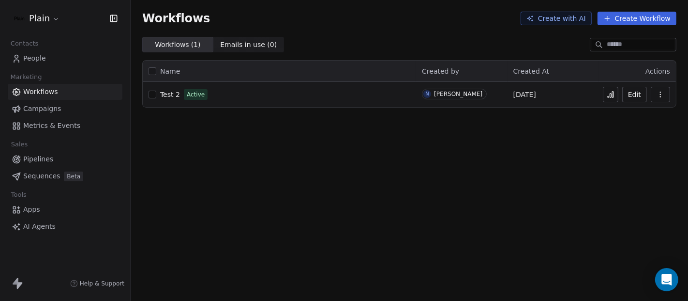
click at [625, 16] on button "Create Workflow" at bounding box center [637, 19] width 79 height 14
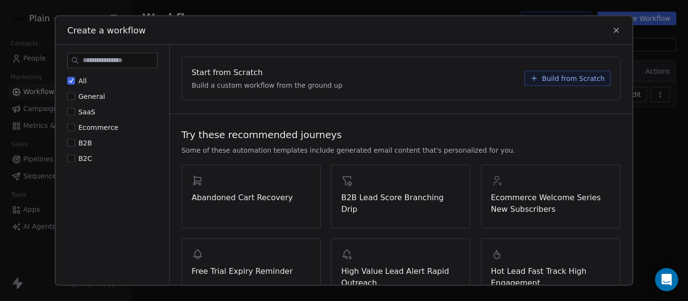
click at [554, 76] on span "Build from Scratch" at bounding box center [573, 78] width 63 height 10
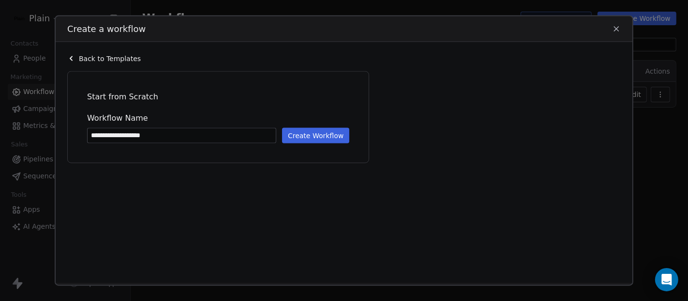
type input "**********"
click at [307, 136] on button "Create Workflow" at bounding box center [315, 134] width 67 height 15
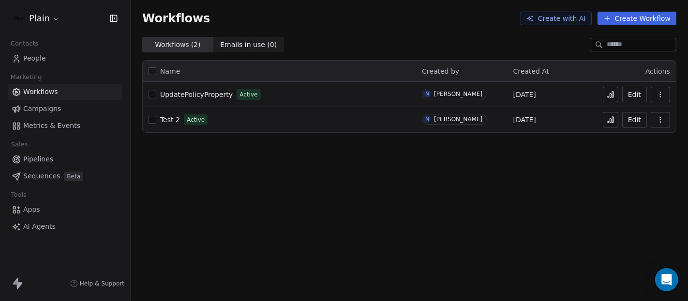
click at [172, 122] on span "Test 2" at bounding box center [170, 120] width 20 height 8
click at [57, 119] on link "Metrics & Events" at bounding box center [65, 126] width 115 height 16
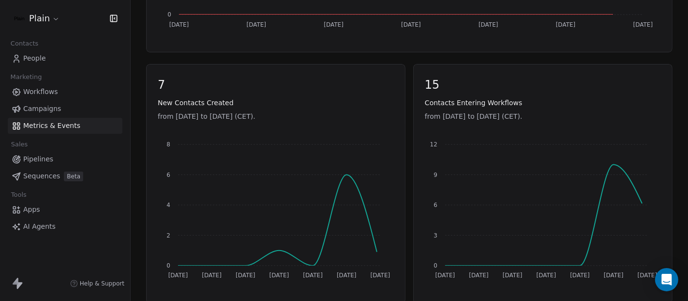
scroll to position [372, 0]
click at [49, 54] on link "People" at bounding box center [65, 58] width 115 height 16
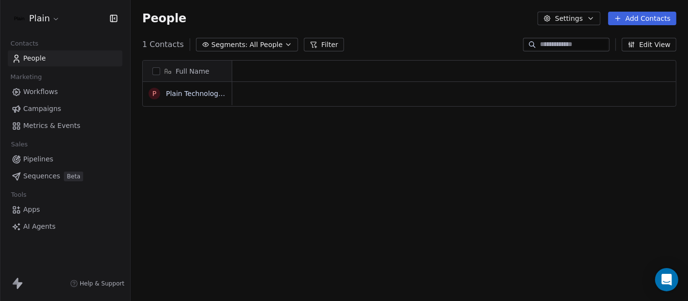
scroll to position [257, 549]
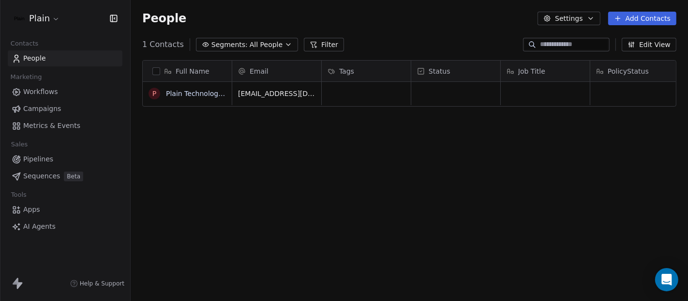
click at [32, 94] on span "Workflows" at bounding box center [40, 92] width 35 height 10
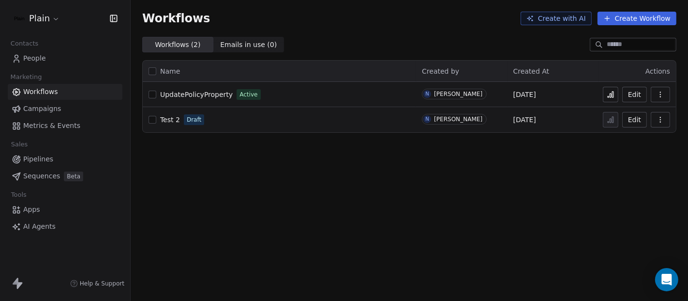
click at [178, 91] on span "UpdatePolicyProperty" at bounding box center [196, 95] width 73 height 8
click at [45, 121] on span "Metrics & Events" at bounding box center [51, 126] width 57 height 10
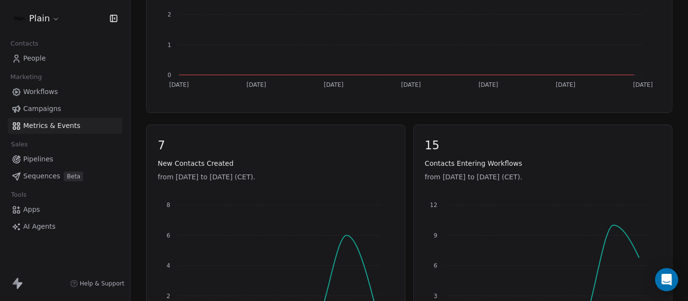
scroll to position [312, 0]
click at [19, 59] on icon at bounding box center [17, 59] width 10 height 10
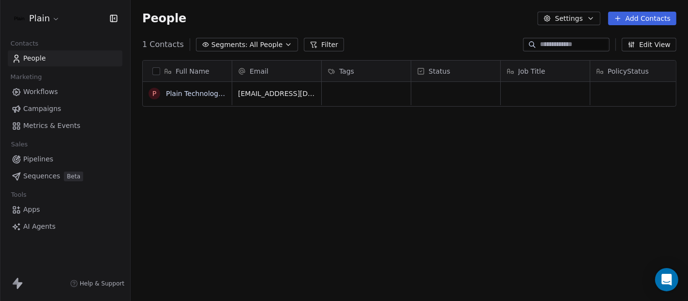
scroll to position [257, 549]
click at [62, 93] on link "Workflows" at bounding box center [65, 92] width 115 height 16
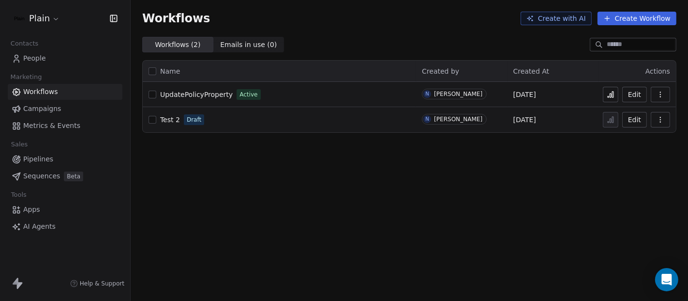
click at [37, 131] on link "Metrics & Events" at bounding box center [65, 126] width 115 height 16
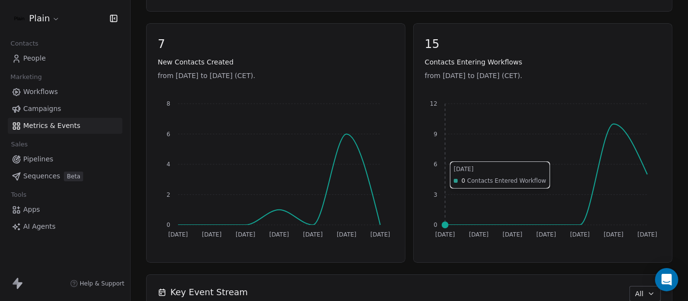
scroll to position [413, 0]
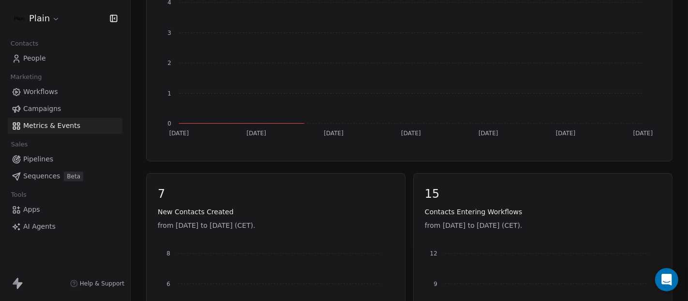
scroll to position [274, 0]
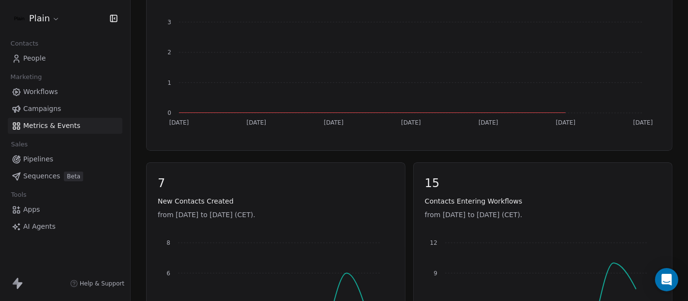
click at [615, 167] on div "15 Contacts Entering Workflows from [DATE] to [DATE] (CET). [DATE] Sep [DATE] S…" at bounding box center [542, 281] width 259 height 239
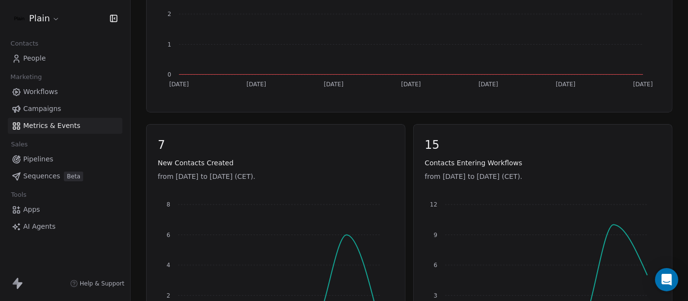
click at [63, 93] on link "Workflows" at bounding box center [65, 92] width 115 height 16
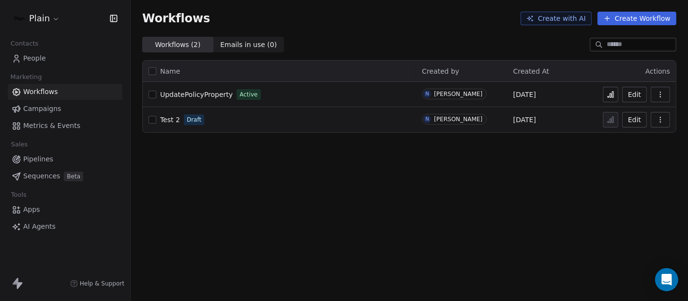
click at [606, 92] on button at bounding box center [610, 94] width 15 height 15
click at [49, 121] on span "Metrics & Events" at bounding box center [51, 126] width 57 height 10
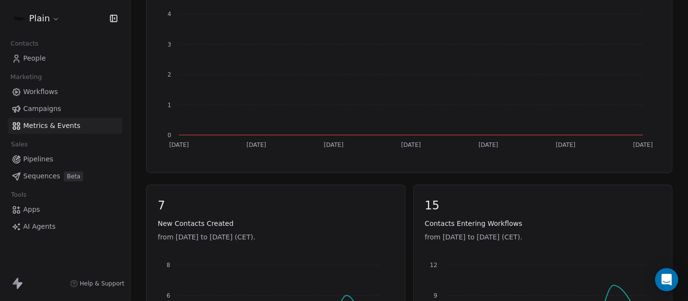
scroll to position [202, 0]
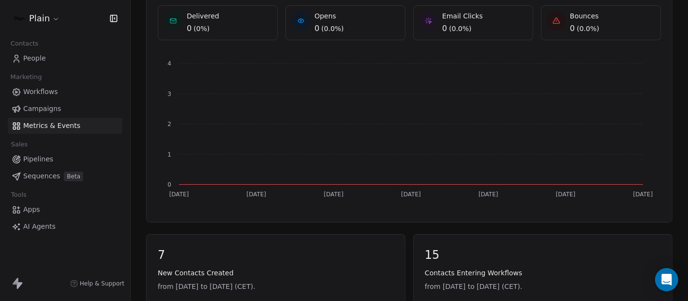
click at [36, 61] on span "People" at bounding box center [34, 58] width 23 height 10
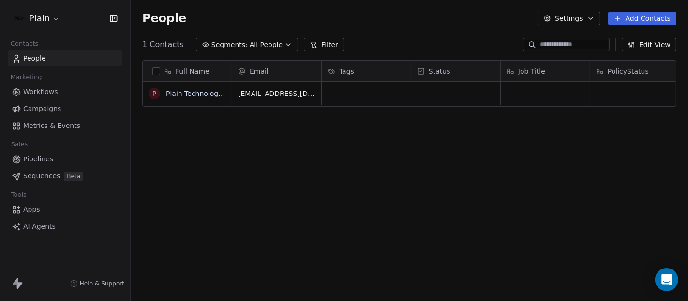
scroll to position [257, 549]
click at [65, 122] on span "Metrics & Events" at bounding box center [51, 126] width 57 height 10
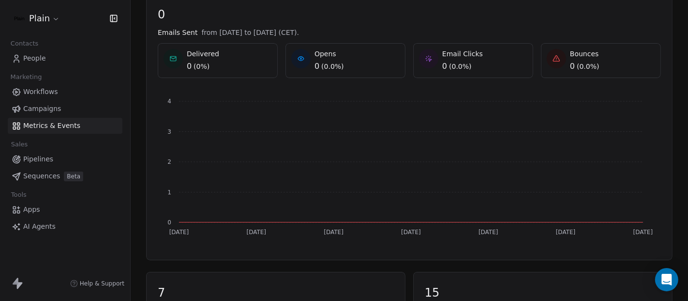
scroll to position [163, 0]
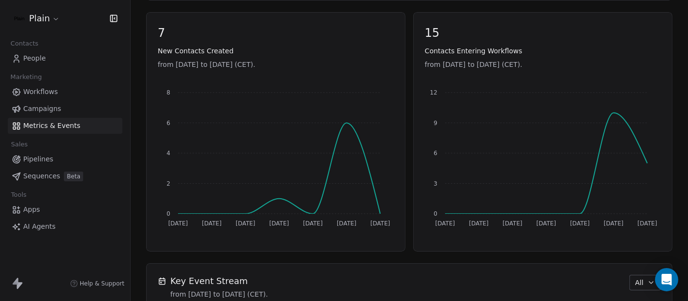
scroll to position [425, 0]
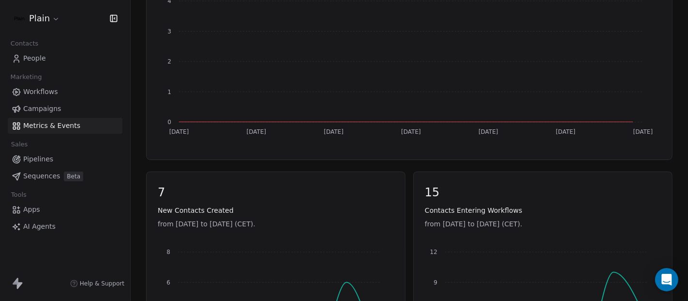
scroll to position [471, 0]
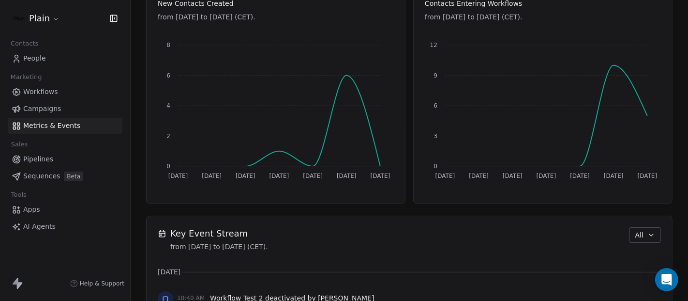
click at [58, 56] on link "People" at bounding box center [65, 58] width 115 height 16
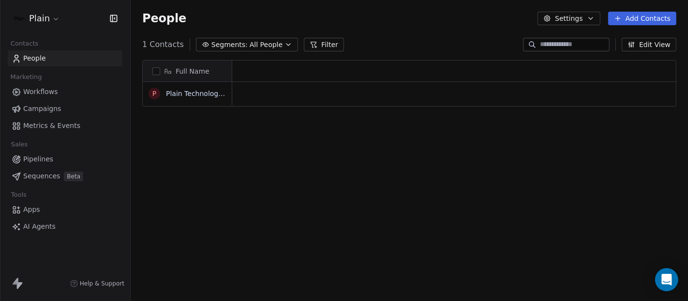
scroll to position [257, 549]
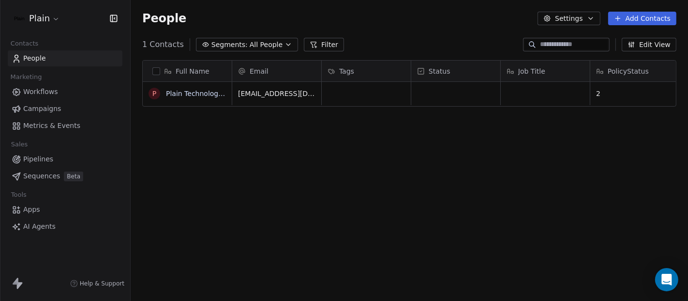
click at [67, 124] on span "Metrics & Events" at bounding box center [51, 126] width 57 height 10
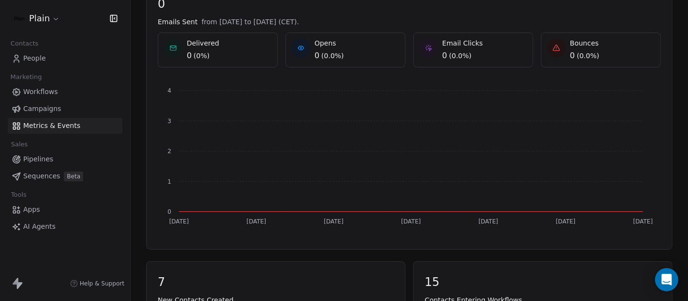
scroll to position [131, 0]
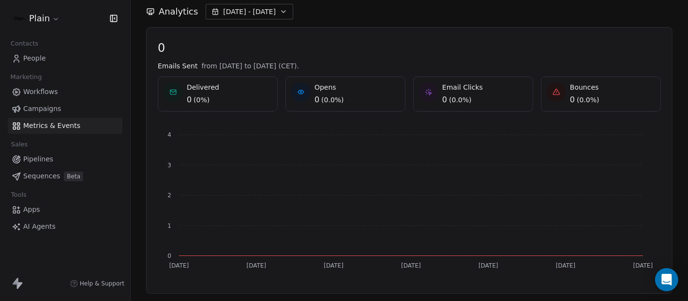
click at [63, 60] on link "People" at bounding box center [65, 58] width 115 height 16
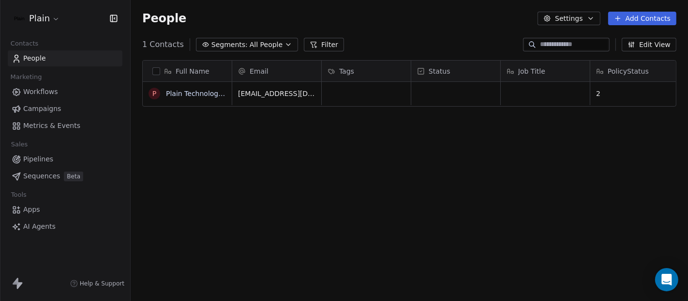
scroll to position [257, 549]
click at [34, 92] on span "Workflows" at bounding box center [40, 92] width 35 height 10
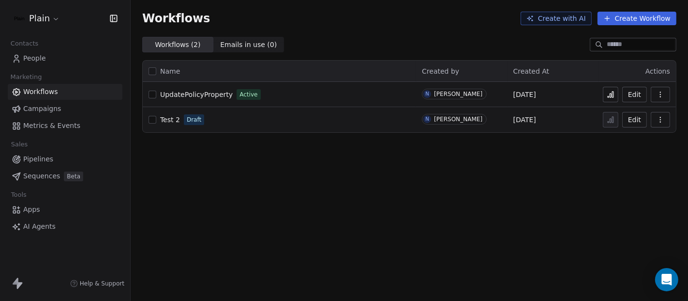
click at [30, 124] on span "Metrics & Events" at bounding box center [51, 126] width 57 height 10
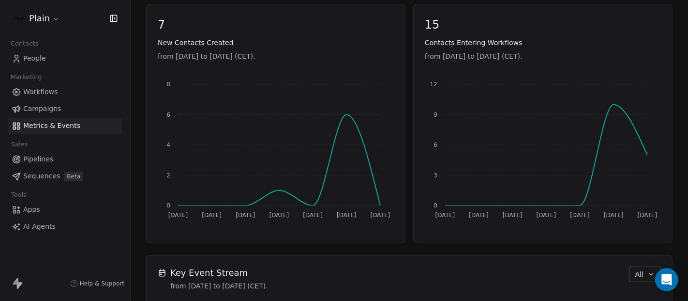
scroll to position [432, 0]
click at [59, 94] on link "Workflows" at bounding box center [65, 92] width 115 height 16
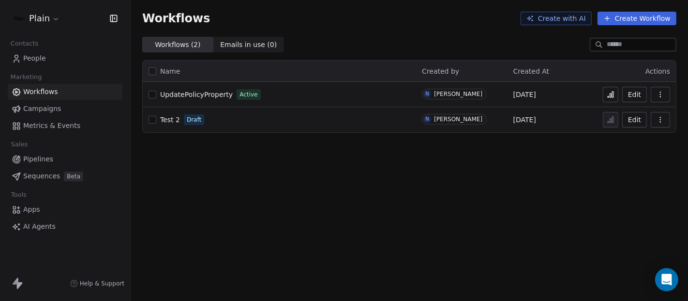
click at [615, 96] on icon at bounding box center [611, 95] width 8 height 8
click at [204, 92] on span "UpdatePolicyProperty" at bounding box center [196, 95] width 73 height 8
click at [40, 63] on span "People" at bounding box center [34, 58] width 23 height 10
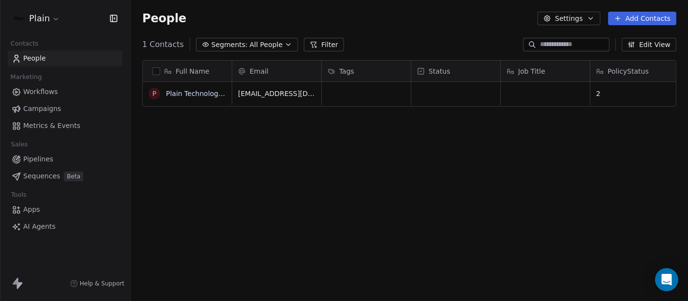
scroll to position [0, 12]
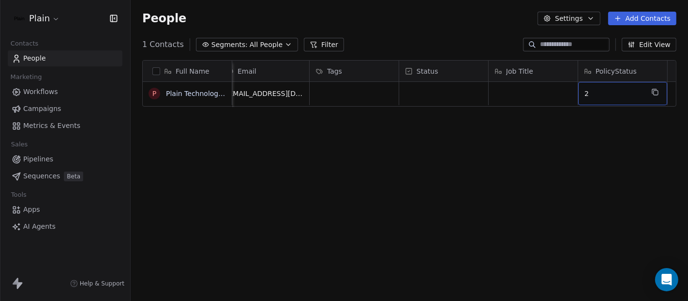
click at [605, 94] on span "2" at bounding box center [614, 94] width 59 height 10
click at [513, 170] on html "Plain Contacts People Marketing Workflows Campaigns Metrics & Events Sales Pipe…" at bounding box center [344, 150] width 688 height 301
click at [481, 188] on div "Full Name P Plain Technologies ApS Email Tags Status Job Title PolicyStatus hel…" at bounding box center [410, 184] width 558 height 264
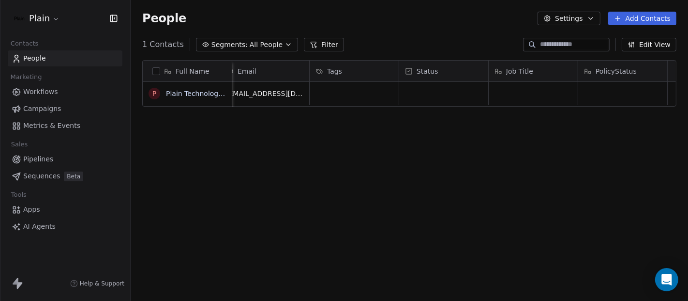
click at [481, 188] on div "Full Name P Plain Technologies ApS Email Tags Status Job Title PolicyStatus hel…" at bounding box center [410, 184] width 558 height 264
click at [53, 121] on span "Metrics & Events" at bounding box center [51, 126] width 57 height 10
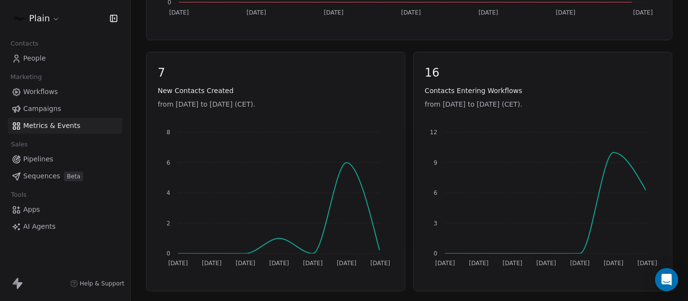
scroll to position [478, 0]
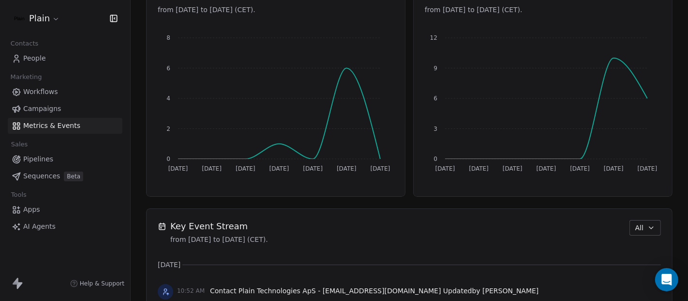
click at [46, 92] on span "Workflows" at bounding box center [40, 92] width 35 height 10
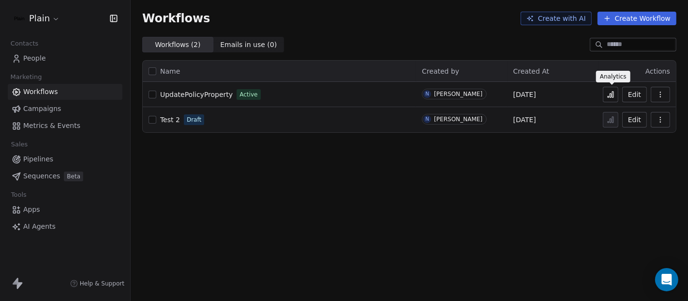
click at [612, 93] on icon at bounding box center [610, 95] width 1 height 4
click at [43, 125] on span "Metrics & Events" at bounding box center [51, 126] width 57 height 10
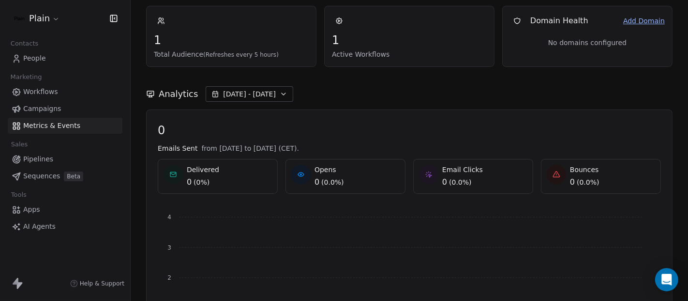
scroll to position [39, 0]
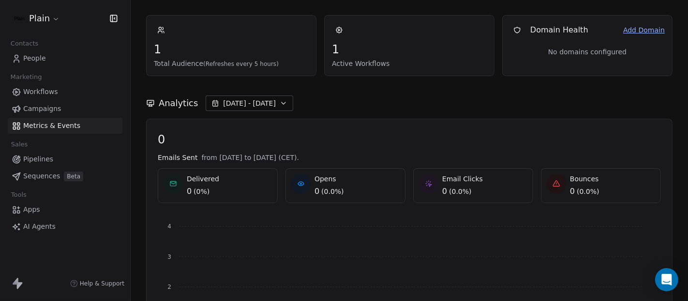
click at [39, 62] on span "People" at bounding box center [34, 58] width 23 height 10
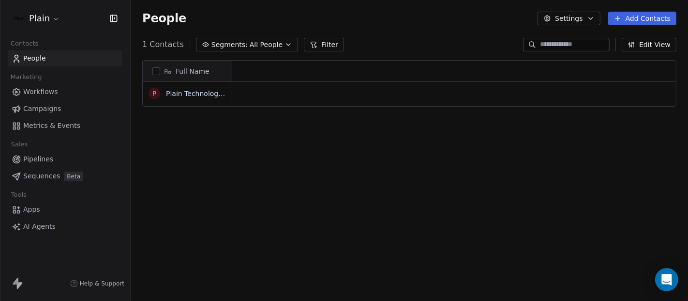
scroll to position [257, 549]
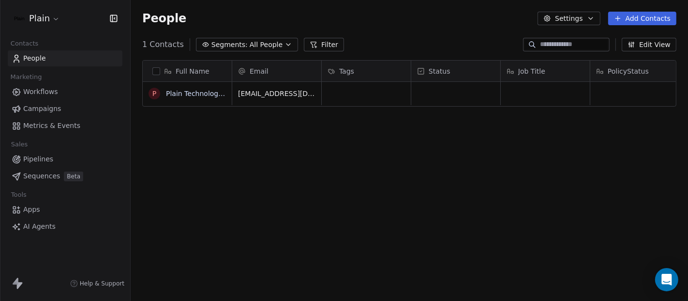
click at [39, 88] on span "Workflows" at bounding box center [40, 92] width 35 height 10
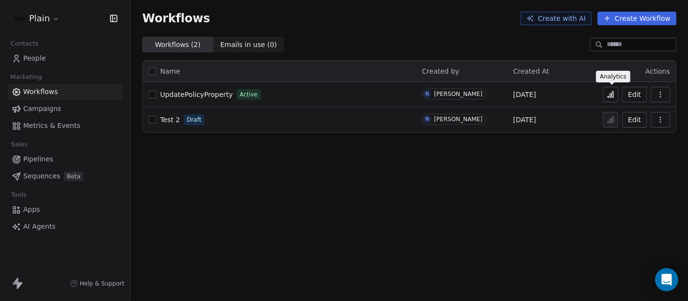
click at [612, 92] on icon at bounding box center [611, 95] width 8 height 8
click at [40, 121] on span "Metrics & Events" at bounding box center [51, 126] width 57 height 10
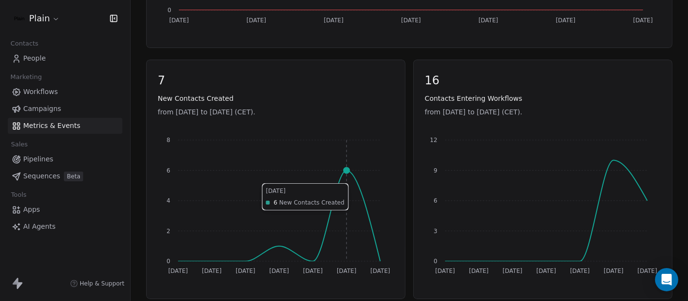
scroll to position [380, 0]
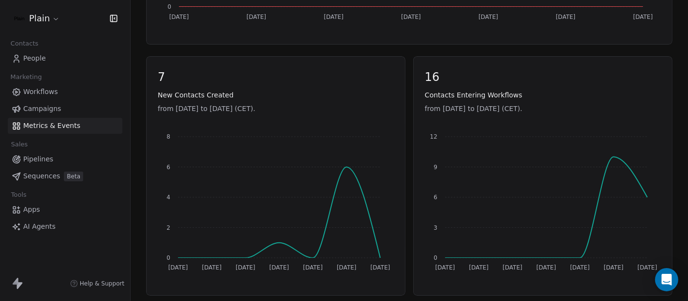
click at [37, 58] on span "People" at bounding box center [34, 58] width 23 height 10
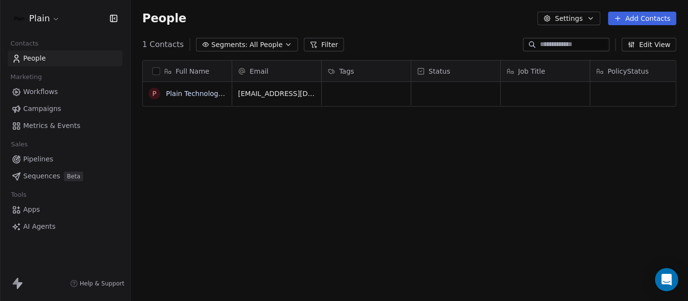
scroll to position [257, 549]
click at [34, 127] on span "Metrics & Events" at bounding box center [51, 126] width 57 height 10
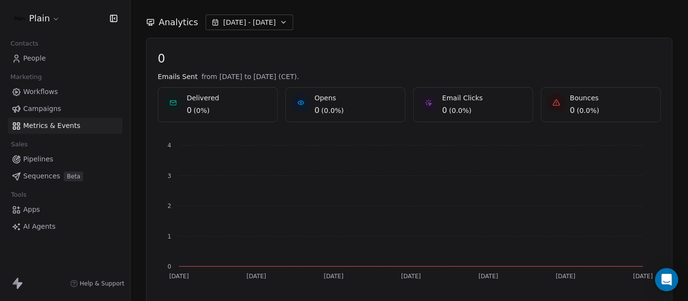
scroll to position [15, 0]
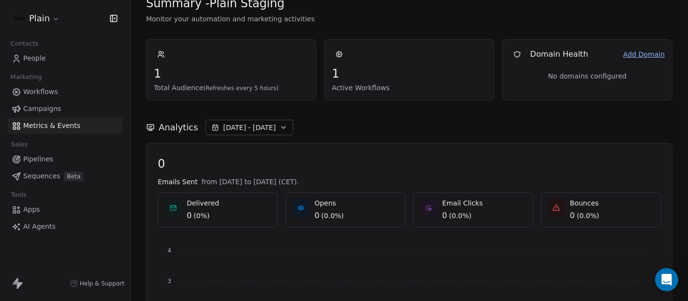
click at [47, 101] on link "Campaigns" at bounding box center [65, 109] width 115 height 16
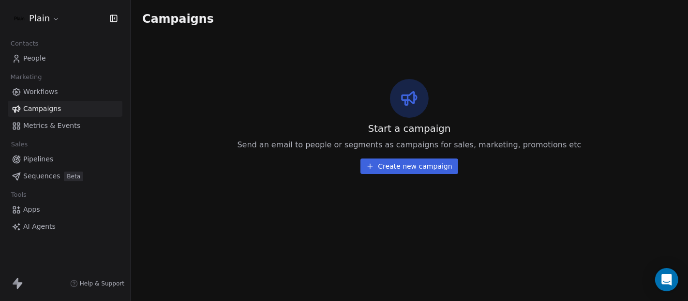
click at [48, 96] on span "Workflows" at bounding box center [40, 92] width 35 height 10
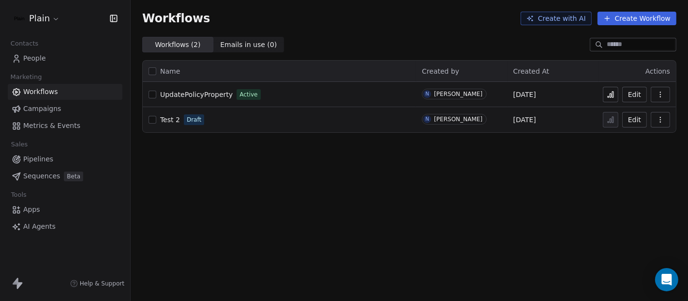
click at [36, 128] on span "Metrics & Events" at bounding box center [51, 126] width 57 height 10
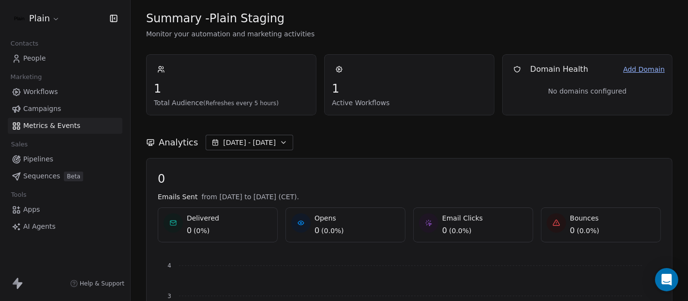
click at [43, 59] on span "People" at bounding box center [34, 58] width 23 height 10
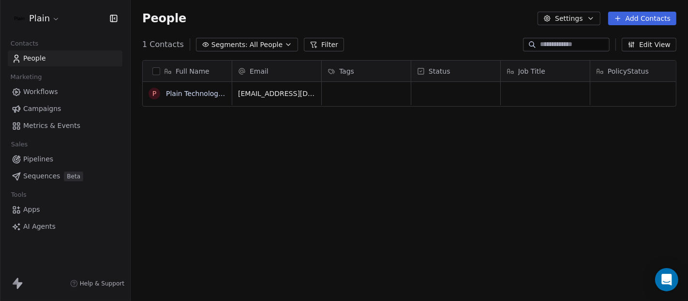
scroll to position [257, 549]
click at [48, 124] on span "Metrics & Events" at bounding box center [51, 126] width 57 height 10
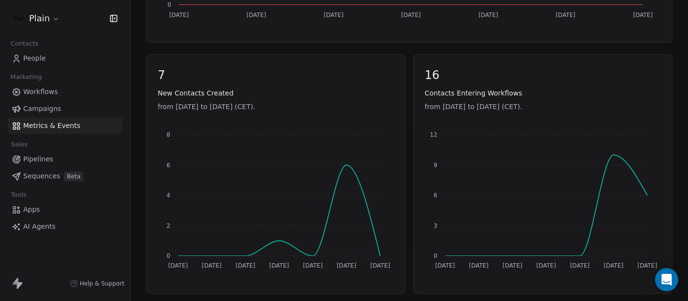
scroll to position [373, 0]
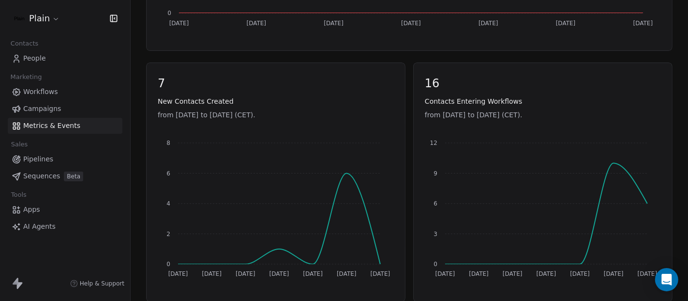
click at [58, 92] on link "Workflows" at bounding box center [65, 92] width 115 height 16
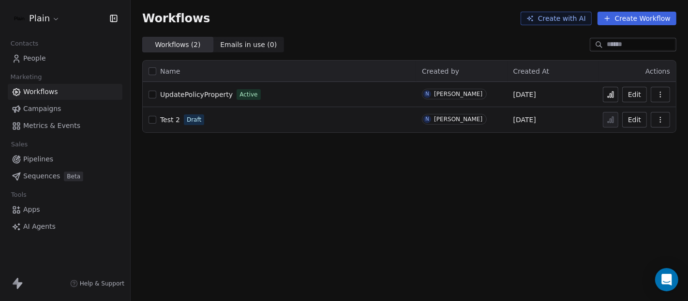
click at [40, 56] on span "People" at bounding box center [34, 58] width 23 height 10
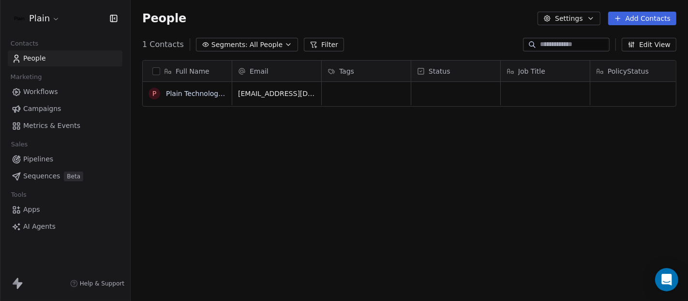
scroll to position [257, 549]
click at [24, 121] on span "Metrics & Events" at bounding box center [51, 126] width 57 height 10
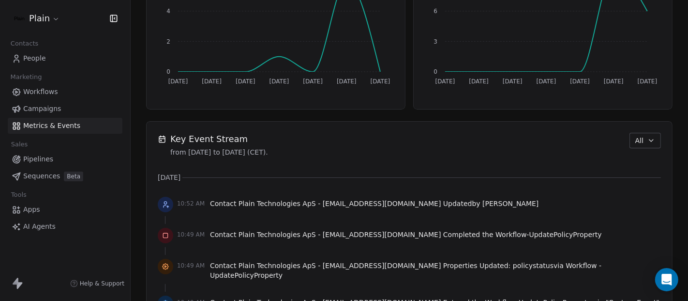
scroll to position [609, 0]
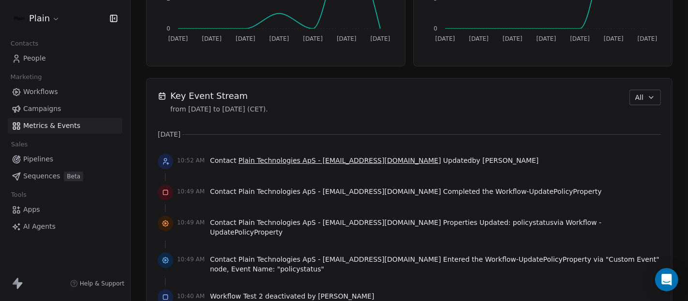
click at [366, 160] on span "Plain Technologies ApS - [EMAIL_ADDRESS][DOMAIN_NAME]" at bounding box center [340, 160] width 203 height 8
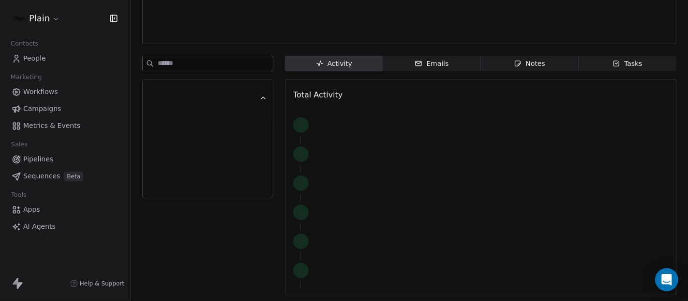
scroll to position [62, 0]
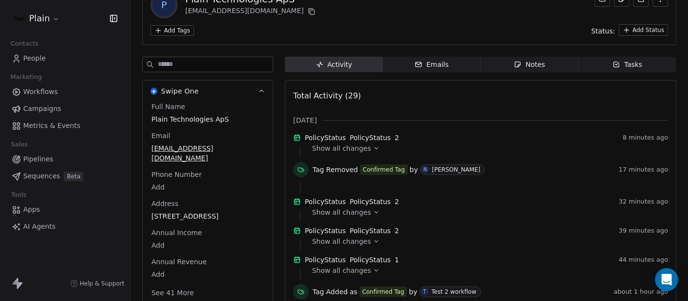
click at [366, 152] on div "Show all changes" at bounding box center [487, 148] width 350 height 10
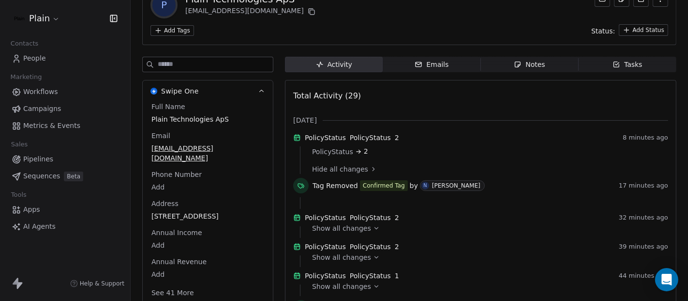
click at [370, 172] on icon at bounding box center [373, 169] width 7 height 7
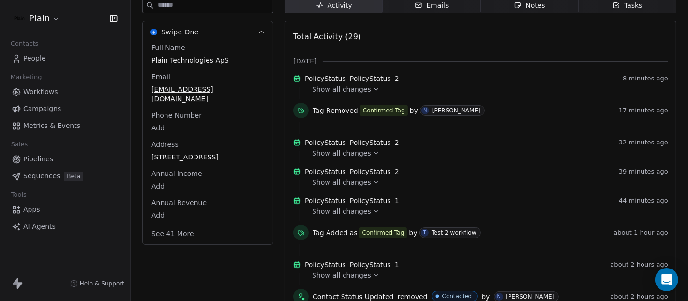
scroll to position [122, 0]
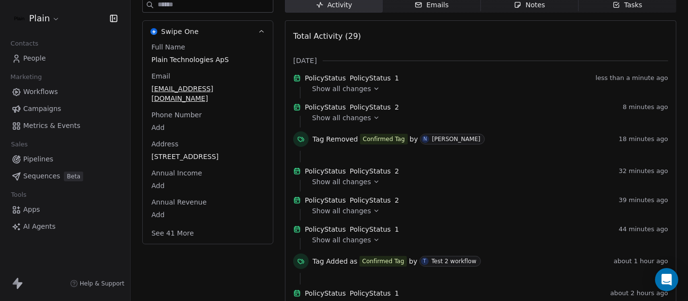
click at [68, 60] on link "People" at bounding box center [65, 58] width 115 height 16
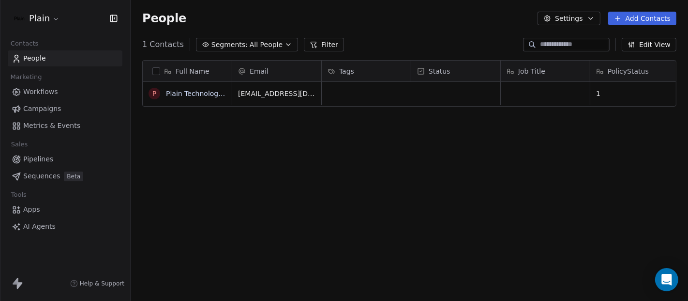
scroll to position [257, 549]
click at [43, 95] on span "Workflows" at bounding box center [40, 92] width 35 height 10
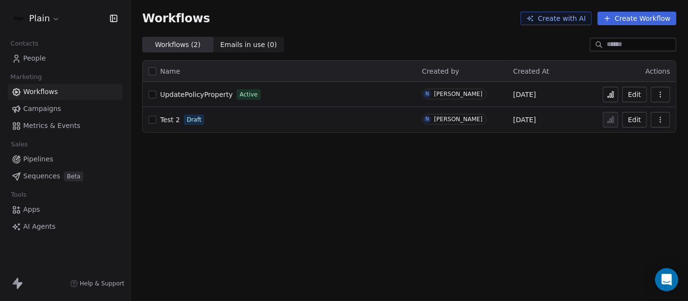
click at [618, 96] on button at bounding box center [610, 94] width 15 height 15
click at [43, 62] on span "People" at bounding box center [34, 58] width 23 height 10
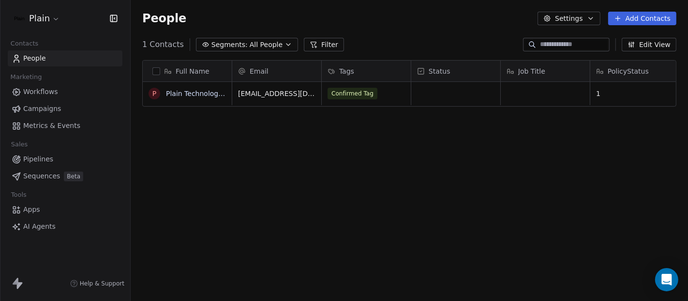
scroll to position [257, 549]
click at [50, 94] on span "Workflows" at bounding box center [40, 92] width 35 height 10
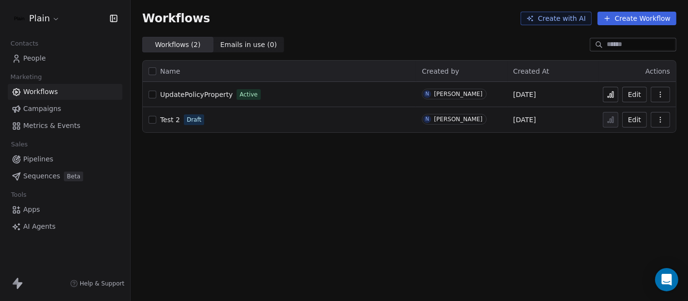
click at [611, 97] on icon at bounding box center [611, 95] width 8 height 8
click at [43, 53] on span "People" at bounding box center [34, 58] width 23 height 10
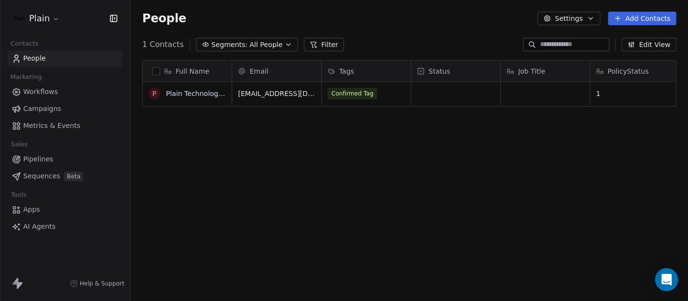
scroll to position [257, 549]
click at [40, 91] on span "Workflows" at bounding box center [40, 92] width 35 height 10
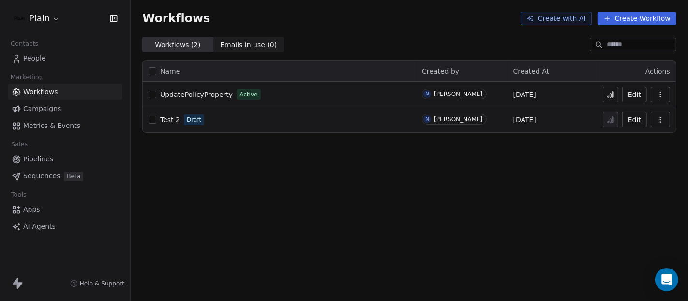
click at [35, 122] on span "Metrics & Events" at bounding box center [51, 126] width 57 height 10
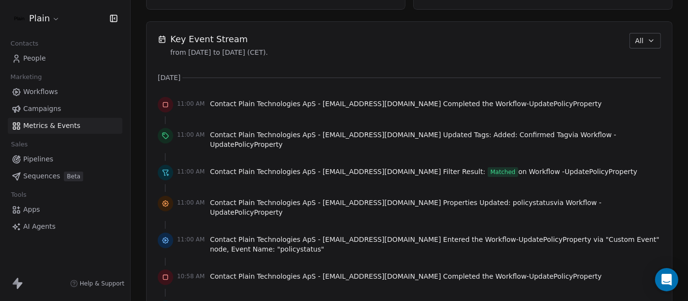
scroll to position [665, 0]
click at [46, 59] on link "People" at bounding box center [65, 58] width 115 height 16
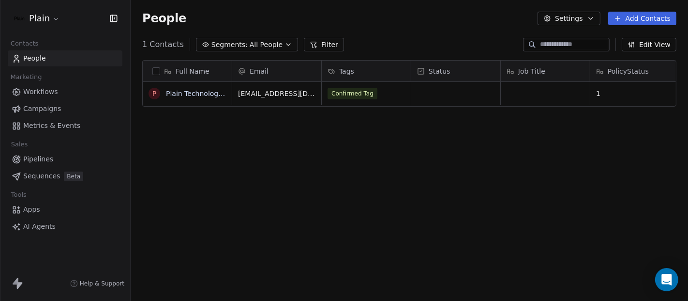
scroll to position [257, 549]
click at [49, 89] on span "Workflows" at bounding box center [40, 92] width 35 height 10
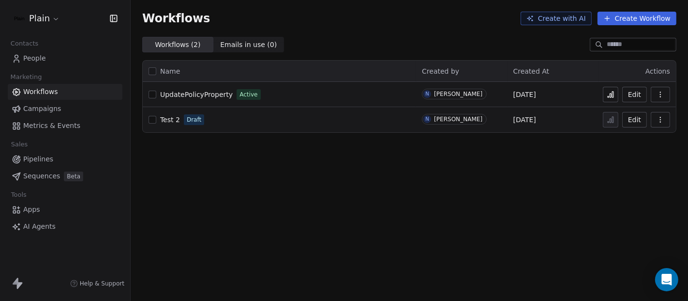
click at [39, 104] on span "Campaigns" at bounding box center [42, 109] width 38 height 10
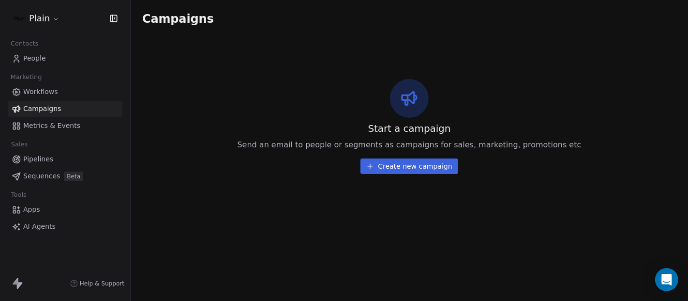
click at [29, 133] on link "Metrics & Events" at bounding box center [65, 126] width 115 height 16
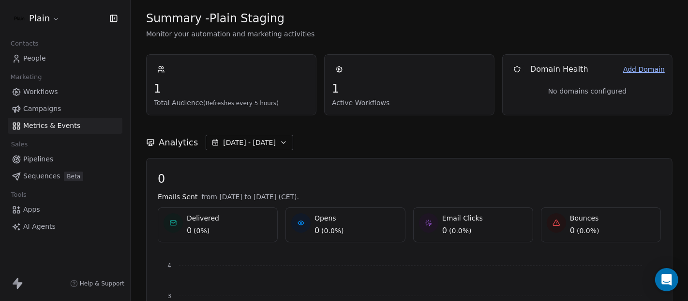
click at [62, 94] on link "Workflows" at bounding box center [65, 92] width 115 height 16
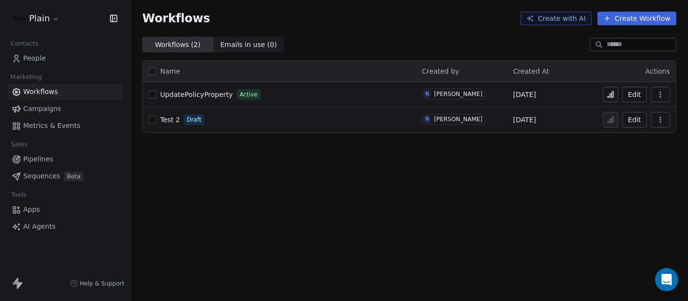
click at [41, 59] on span "People" at bounding box center [34, 58] width 23 height 10
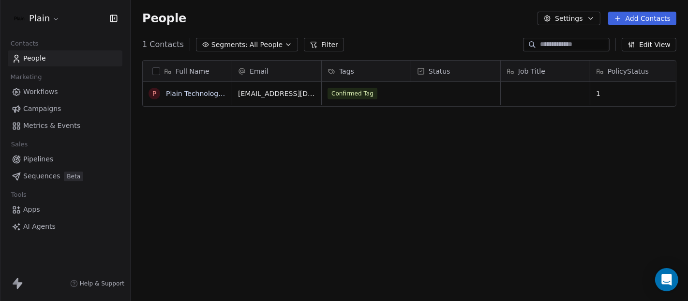
scroll to position [257, 549]
click at [376, 89] on div "Confirmed Tag" at bounding box center [357, 94] width 59 height 12
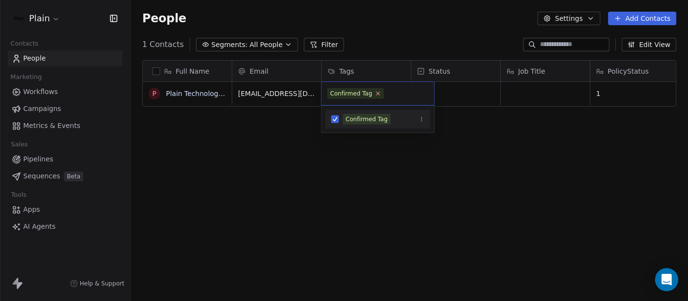
click at [376, 94] on icon at bounding box center [378, 93] width 6 height 6
click at [628, 92] on html "Plain Contacts People Marketing Workflows Campaigns Metrics & Events Sales Pipe…" at bounding box center [344, 150] width 688 height 301
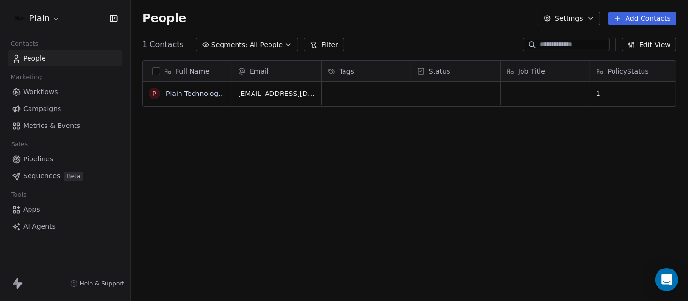
scroll to position [0, 12]
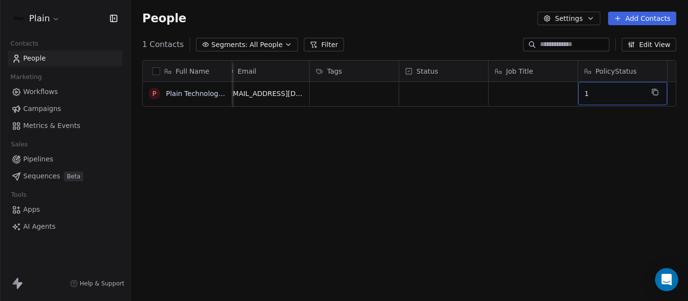
click at [603, 91] on span "1" at bounding box center [614, 94] width 59 height 10
click at [459, 194] on html "Plain Contacts People Marketing Workflows Campaigns Metrics & Events Sales Pipe…" at bounding box center [344, 150] width 688 height 301
click at [459, 194] on div "Full Name P Plain Technologies ApS Email Tags Status Job Title PolicyStatus [EM…" at bounding box center [410, 184] width 558 height 264
click at [54, 95] on span "Workflows" at bounding box center [40, 92] width 35 height 10
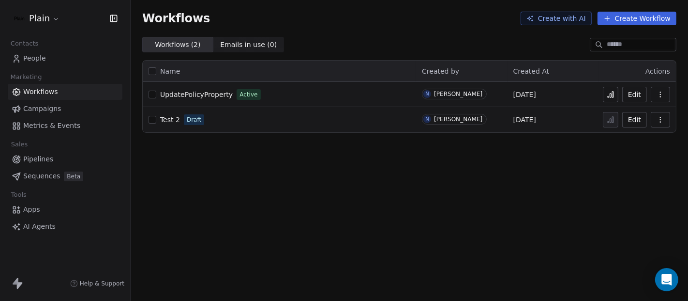
click at [189, 92] on span "UpdatePolicyProperty" at bounding box center [196, 95] width 73 height 8
click at [38, 58] on span "People" at bounding box center [34, 58] width 23 height 10
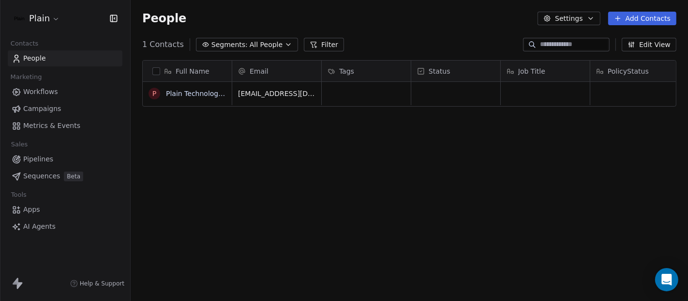
scroll to position [257, 549]
click at [45, 88] on span "Workflows" at bounding box center [40, 92] width 35 height 10
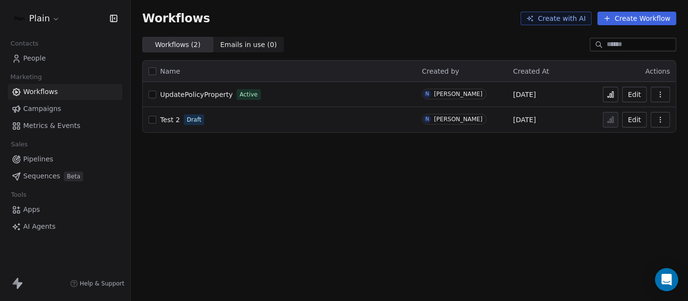
click at [43, 119] on link "Metrics & Events" at bounding box center [65, 126] width 115 height 16
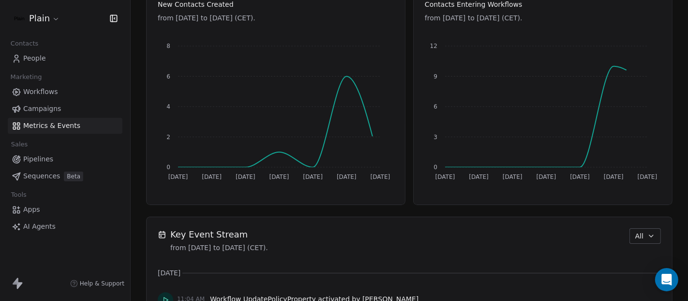
scroll to position [470, 0]
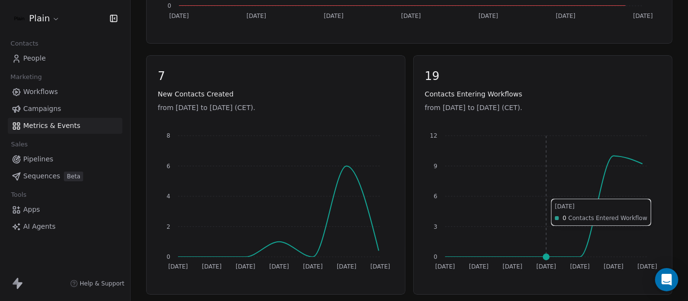
scroll to position [381, 0]
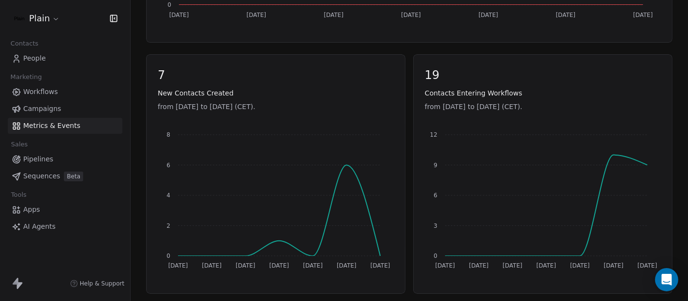
click at [64, 56] on link "People" at bounding box center [65, 58] width 115 height 16
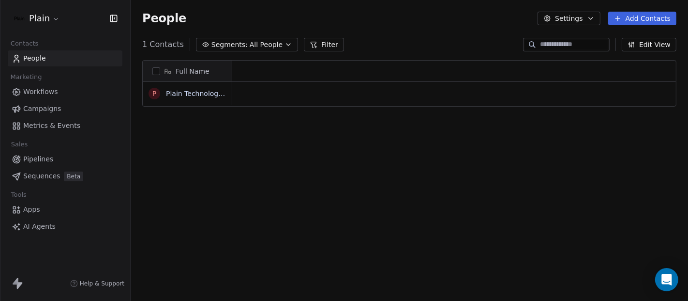
scroll to position [257, 549]
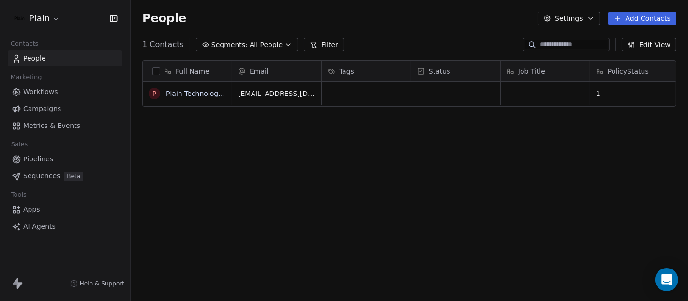
click at [51, 96] on span "Workflows" at bounding box center [40, 92] width 35 height 10
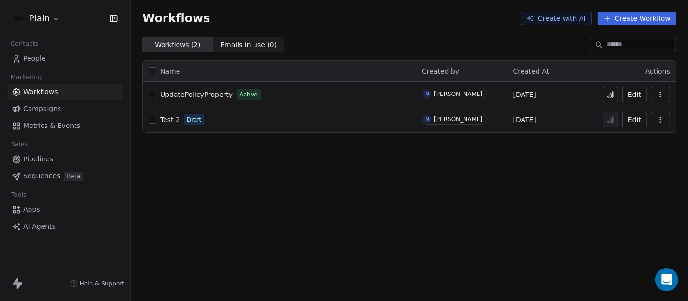
click at [635, 95] on button "Edit" at bounding box center [635, 94] width 25 height 15
click at [41, 60] on span "People" at bounding box center [34, 58] width 23 height 10
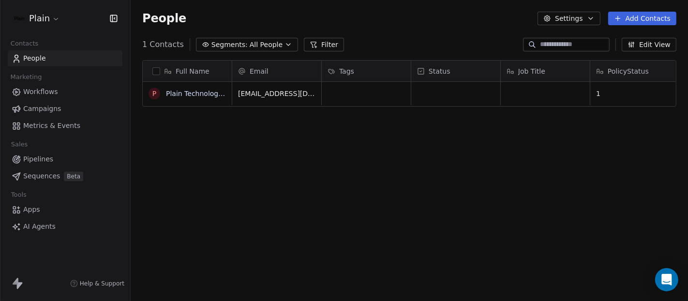
scroll to position [257, 549]
click at [35, 126] on span "Metrics & Events" at bounding box center [51, 126] width 57 height 10
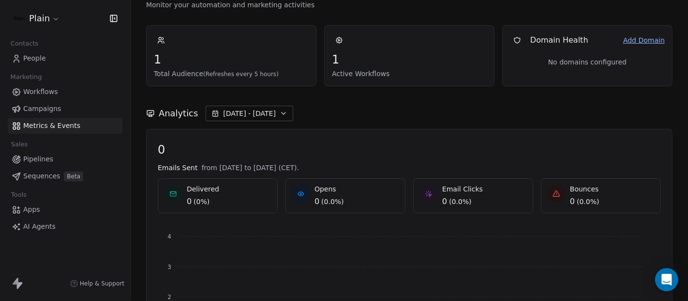
scroll to position [24, 0]
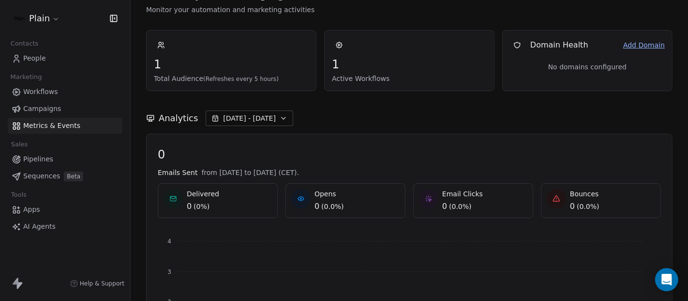
click at [30, 58] on span "People" at bounding box center [34, 58] width 23 height 10
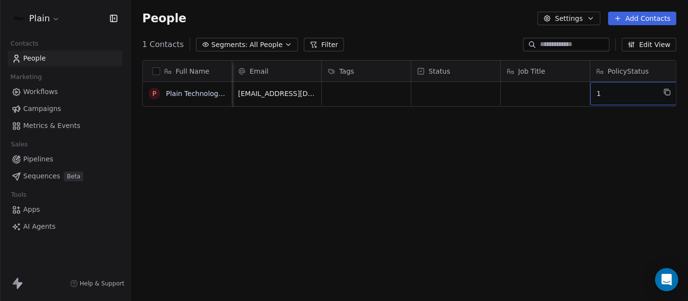
scroll to position [0, 12]
click at [594, 95] on span "1" at bounding box center [614, 94] width 59 height 10
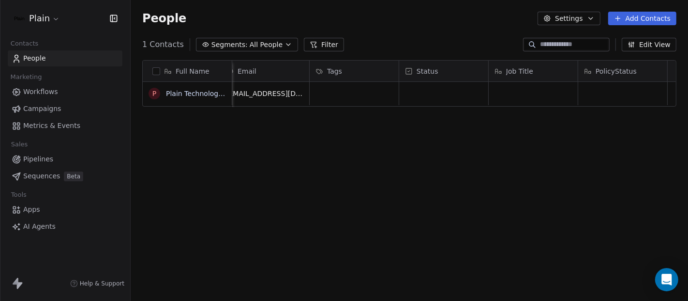
click at [510, 175] on html "Plain Contacts People Marketing Workflows Campaigns Metrics & Events Sales Pipe…" at bounding box center [344, 150] width 688 height 301
click at [510, 175] on div "Full Name P Plain Technologies ApS Email Tags Status Job Title PolicyStatus hel…" at bounding box center [410, 184] width 558 height 264
click at [40, 85] on link "Workflows" at bounding box center [65, 92] width 115 height 16
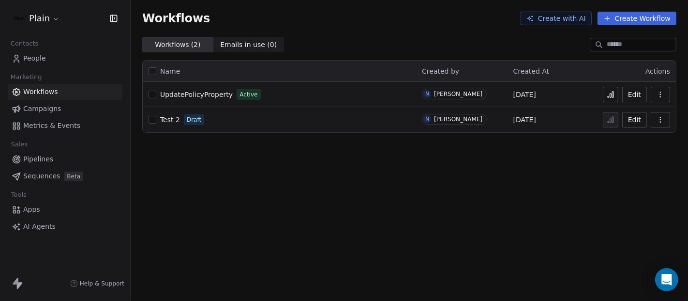
click at [198, 98] on span "UpdatePolicyProperty" at bounding box center [196, 95] width 73 height 8
click at [44, 56] on span "People" at bounding box center [34, 58] width 23 height 10
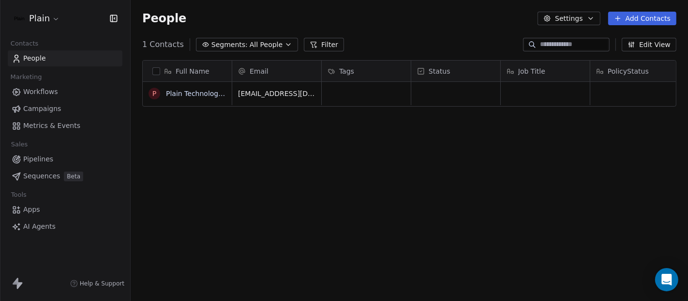
scroll to position [257, 549]
click at [49, 93] on span "Workflows" at bounding box center [40, 92] width 35 height 10
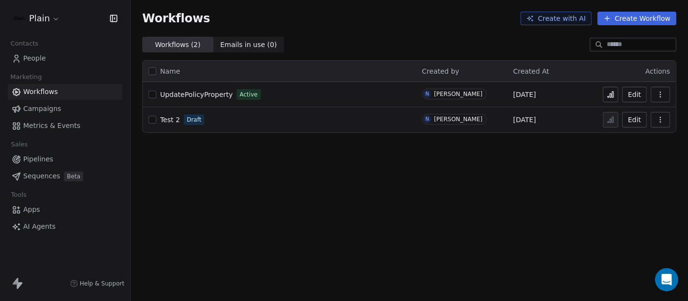
click at [41, 128] on span "Metrics & Events" at bounding box center [51, 126] width 57 height 10
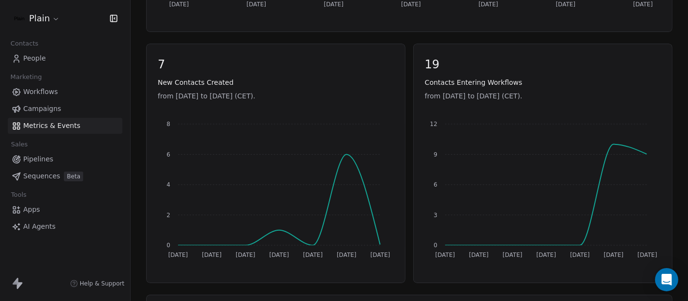
scroll to position [393, 0]
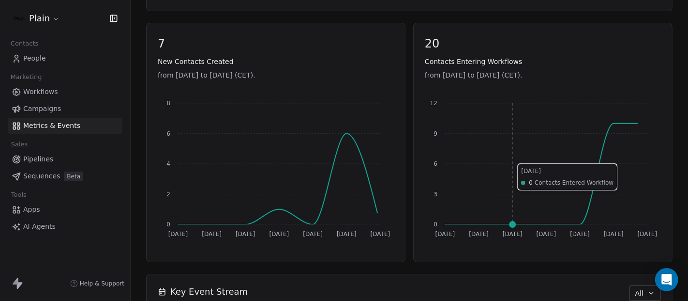
scroll to position [415, 0]
click at [38, 58] on span "People" at bounding box center [34, 58] width 23 height 10
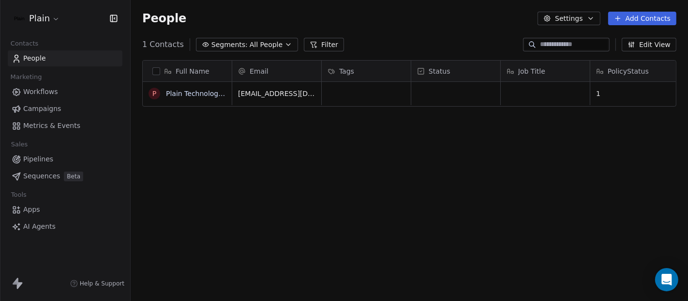
scroll to position [257, 549]
click at [37, 92] on span "Workflows" at bounding box center [40, 92] width 35 height 10
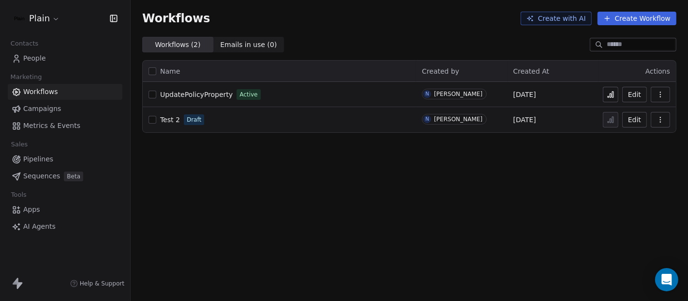
click at [614, 93] on icon at bounding box center [611, 95] width 8 height 8
click at [610, 94] on icon at bounding box center [611, 95] width 8 height 8
click at [50, 61] on link "People" at bounding box center [65, 58] width 115 height 16
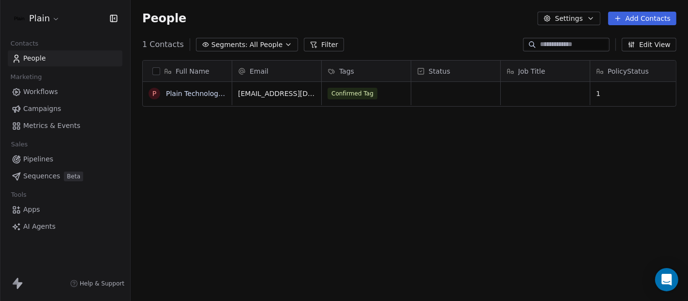
scroll to position [257, 549]
click at [620, 72] on span "PolicyStatus" at bounding box center [628, 71] width 41 height 10
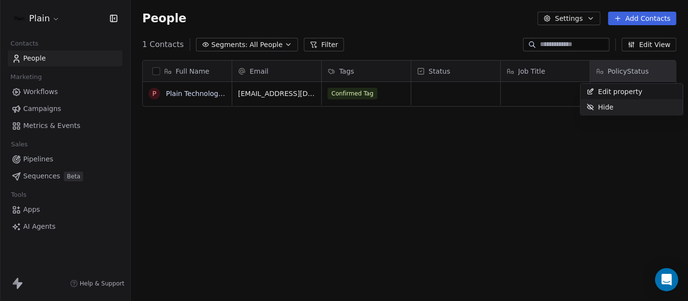
click at [603, 103] on span "Hide" at bounding box center [605, 107] width 15 height 10
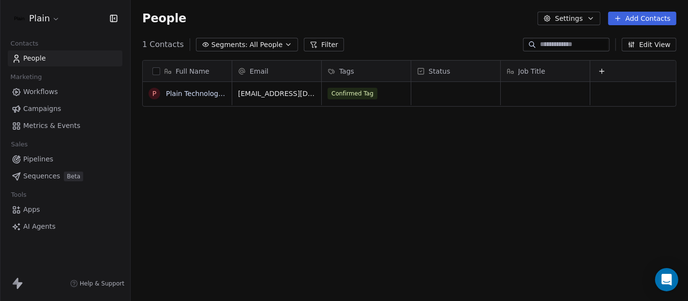
click at [564, 158] on div "Full Name P Plain Technologies ApS Email Tags Status Job Title [EMAIL_ADDRESS][…" at bounding box center [410, 184] width 558 height 264
click at [44, 60] on span "People" at bounding box center [34, 58] width 23 height 10
click at [37, 93] on span "Workflows" at bounding box center [40, 92] width 35 height 10
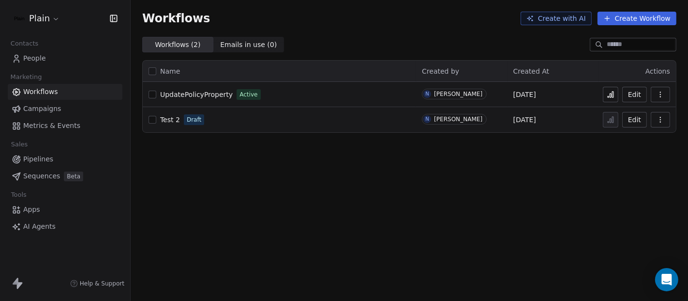
click at [194, 94] on span "UpdatePolicyProperty" at bounding box center [196, 95] width 73 height 8
click at [614, 93] on icon at bounding box center [611, 95] width 8 height 8
click at [66, 58] on link "People" at bounding box center [65, 58] width 115 height 16
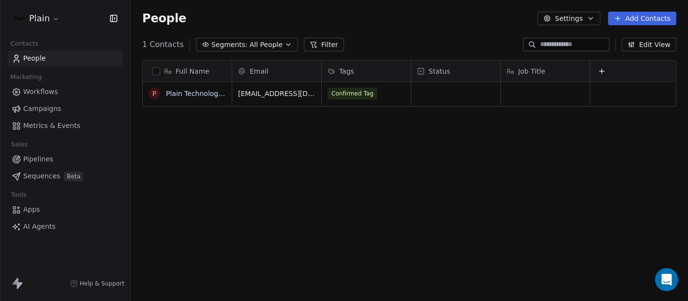
scroll to position [257, 549]
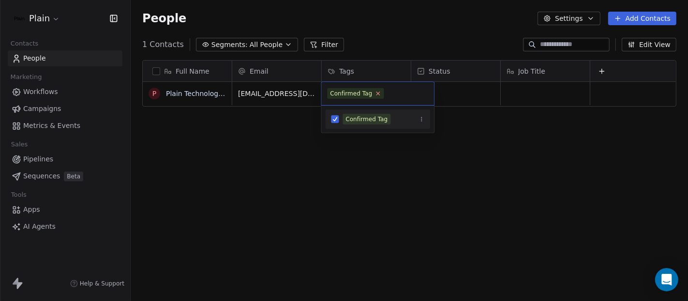
click at [376, 94] on icon at bounding box center [378, 93] width 6 height 6
click at [362, 194] on html "Plain Contacts People Marketing Workflows Campaigns Metrics & Events Sales Pipe…" at bounding box center [344, 150] width 688 height 301
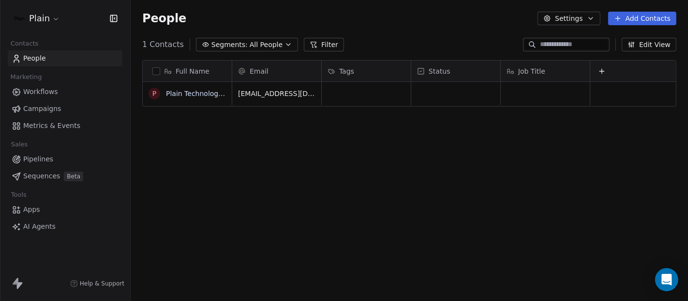
click at [239, 187] on div "Full Name P Plain Technologies ApS Email Tags Status Job Title hello@getplain.i…" at bounding box center [410, 184] width 558 height 264
click at [39, 93] on span "Workflows" at bounding box center [40, 92] width 35 height 10
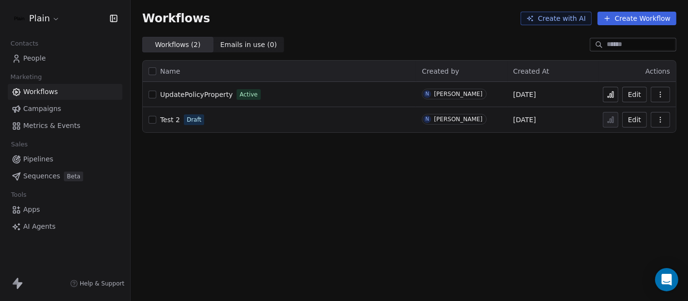
click at [198, 94] on span "UpdatePolicyProperty" at bounding box center [196, 95] width 73 height 8
click at [609, 97] on icon at bounding box center [611, 95] width 8 height 8
click at [58, 61] on link "People" at bounding box center [65, 58] width 115 height 16
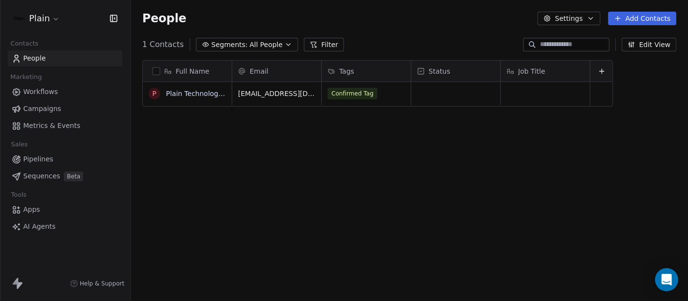
scroll to position [257, 549]
click at [39, 92] on span "Workflows" at bounding box center [40, 92] width 35 height 10
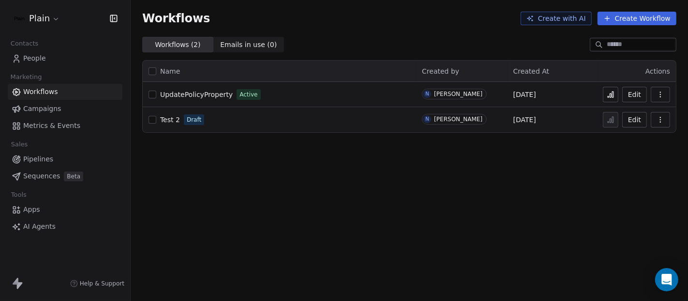
click at [37, 62] on span "People" at bounding box center [34, 58] width 23 height 10
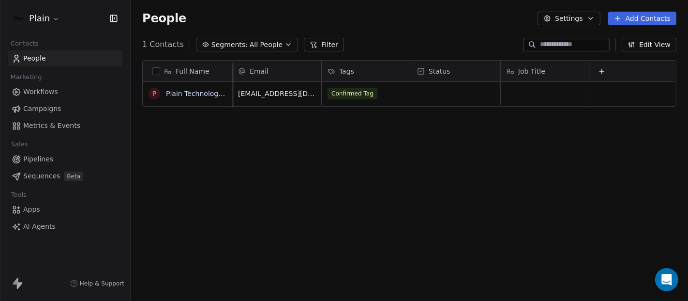
scroll to position [0, 9]
click at [655, 46] on button "Edit View" at bounding box center [649, 45] width 55 height 14
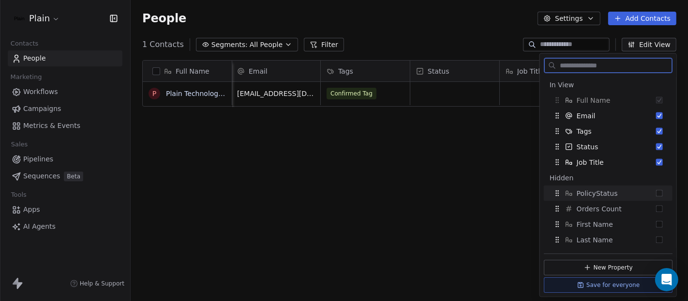
click at [656, 190] on button "Suggestions" at bounding box center [659, 193] width 7 height 7
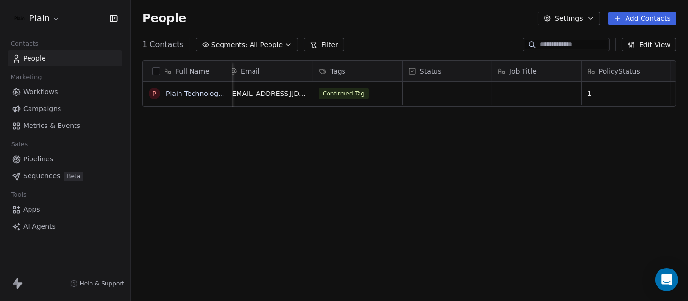
click at [431, 168] on div "Full Name P Plain Technologies ApS Email Tags Status Job Title PolicyStatus [EM…" at bounding box center [410, 184] width 558 height 264
click at [594, 86] on div "1" at bounding box center [623, 93] width 89 height 23
click at [281, 200] on html "Plain Contacts People Marketing Workflows Campaigns Metrics & Events Sales Pipe…" at bounding box center [344, 150] width 688 height 301
click at [368, 92] on div "Confirmed Tag" at bounding box center [345, 94] width 59 height 12
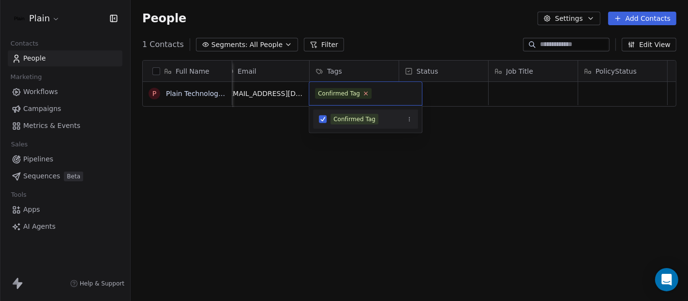
click at [365, 94] on icon at bounding box center [366, 93] width 3 height 3
click at [383, 195] on html "Plain Contacts People Marketing Workflows Campaigns Metrics & Events Sales Pipe…" at bounding box center [344, 150] width 688 height 301
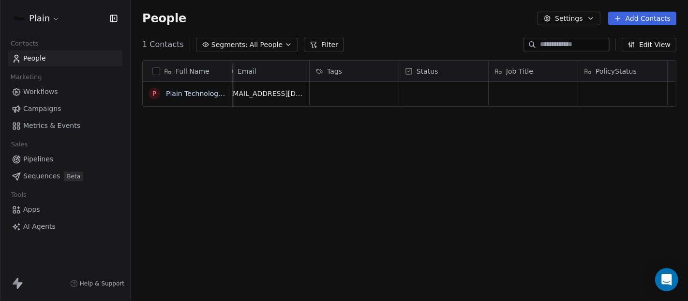
click at [40, 91] on span "Workflows" at bounding box center [40, 92] width 35 height 10
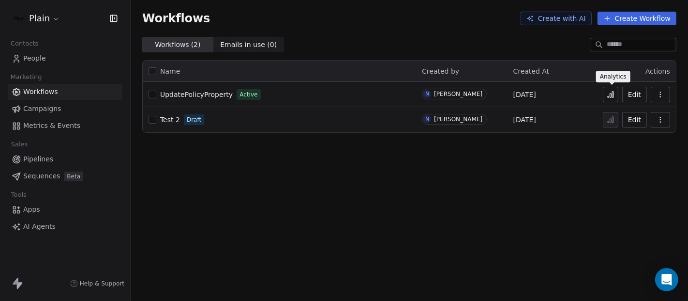
click at [608, 93] on icon at bounding box center [611, 95] width 8 height 8
click at [50, 54] on link "People" at bounding box center [65, 58] width 115 height 16
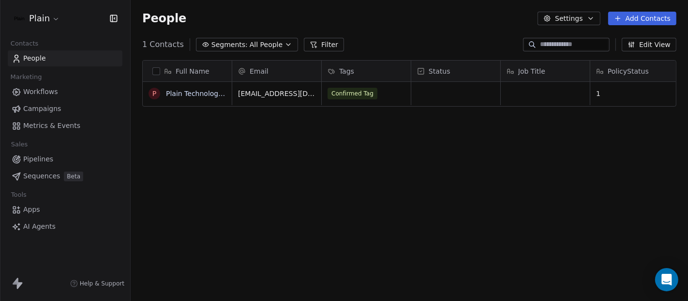
scroll to position [257, 549]
